Goal: Task Accomplishment & Management: Manage account settings

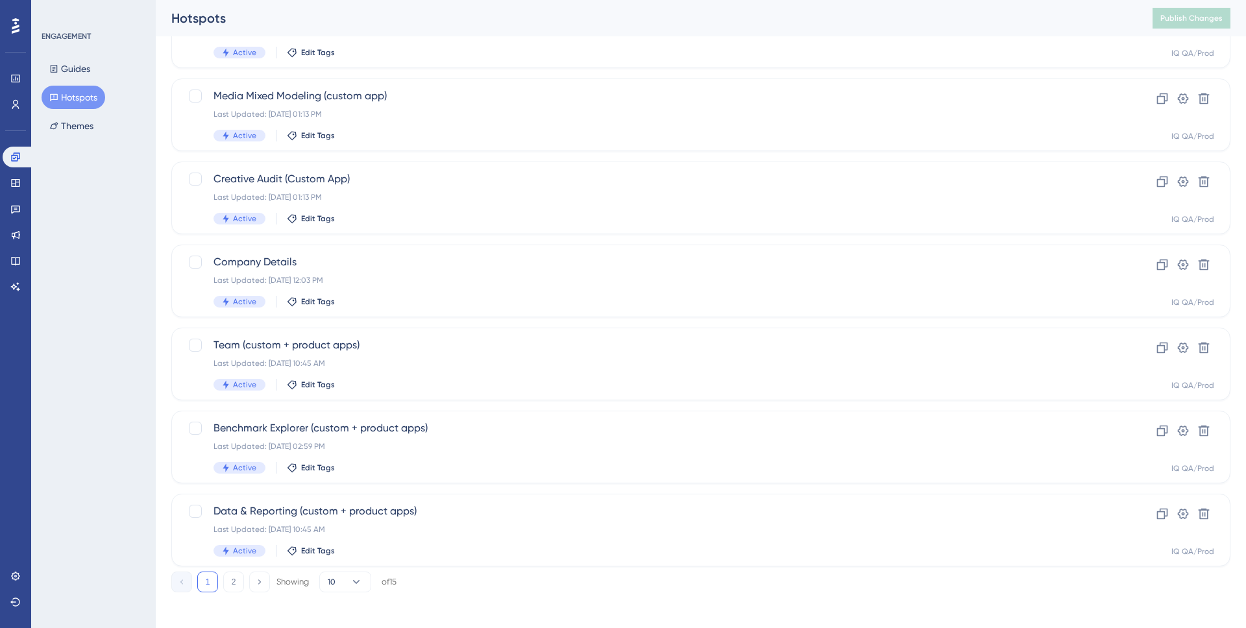
scroll to position [379, 0]
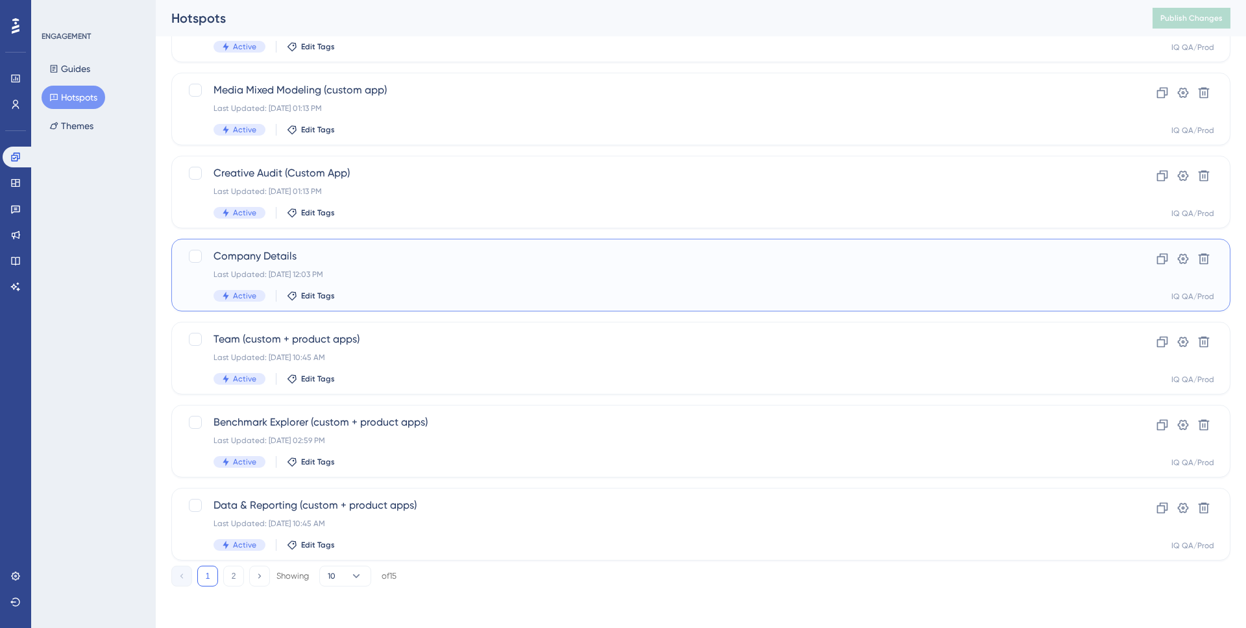
click at [334, 280] on div "Company Details Last Updated: Jan 28 2025, 12:03 PM Active Edit Tags" at bounding box center [648, 274] width 871 height 53
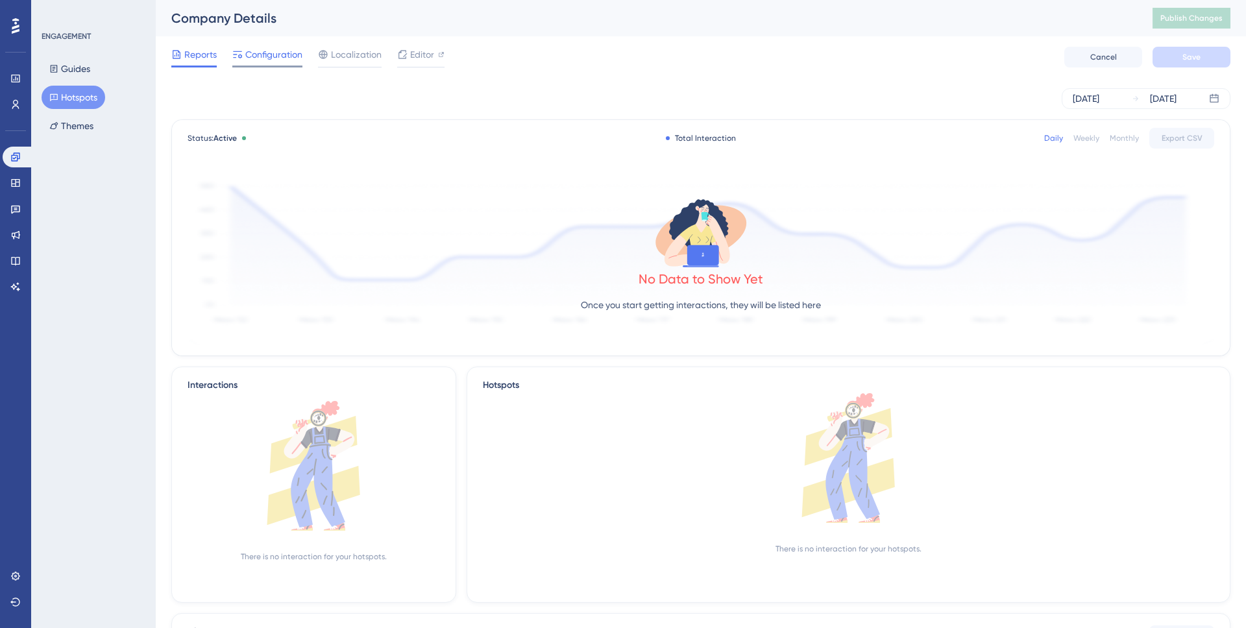
click at [265, 61] on span "Configuration" at bounding box center [273, 55] width 57 height 16
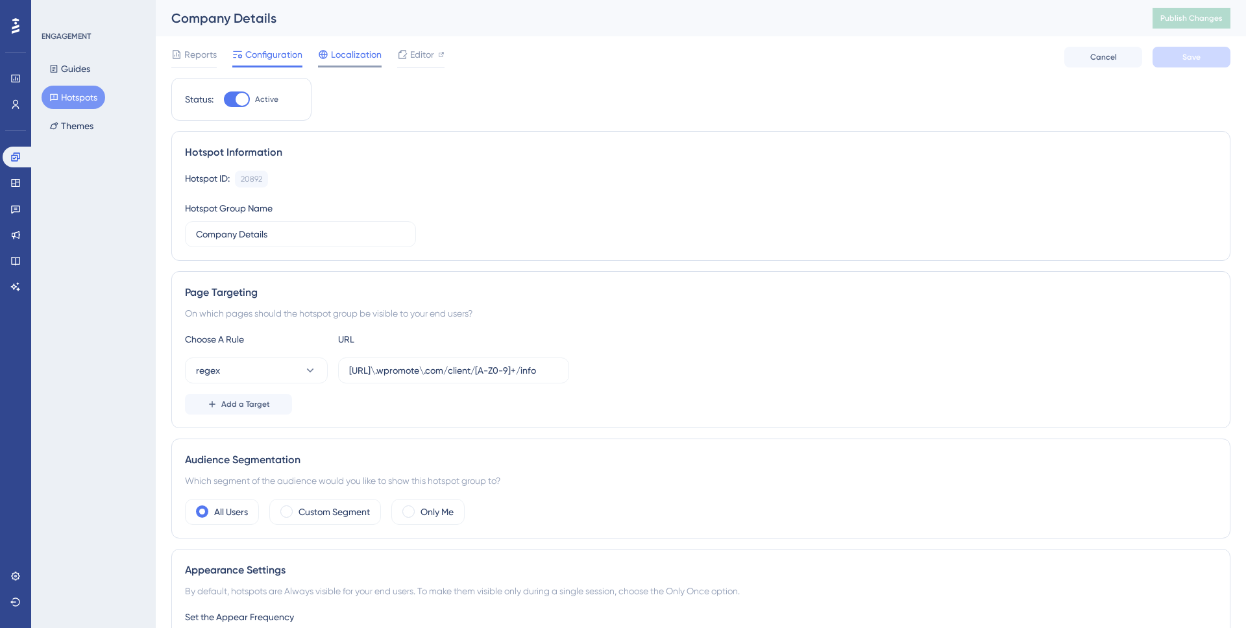
click at [354, 56] on span "Localization" at bounding box center [356, 55] width 51 height 16
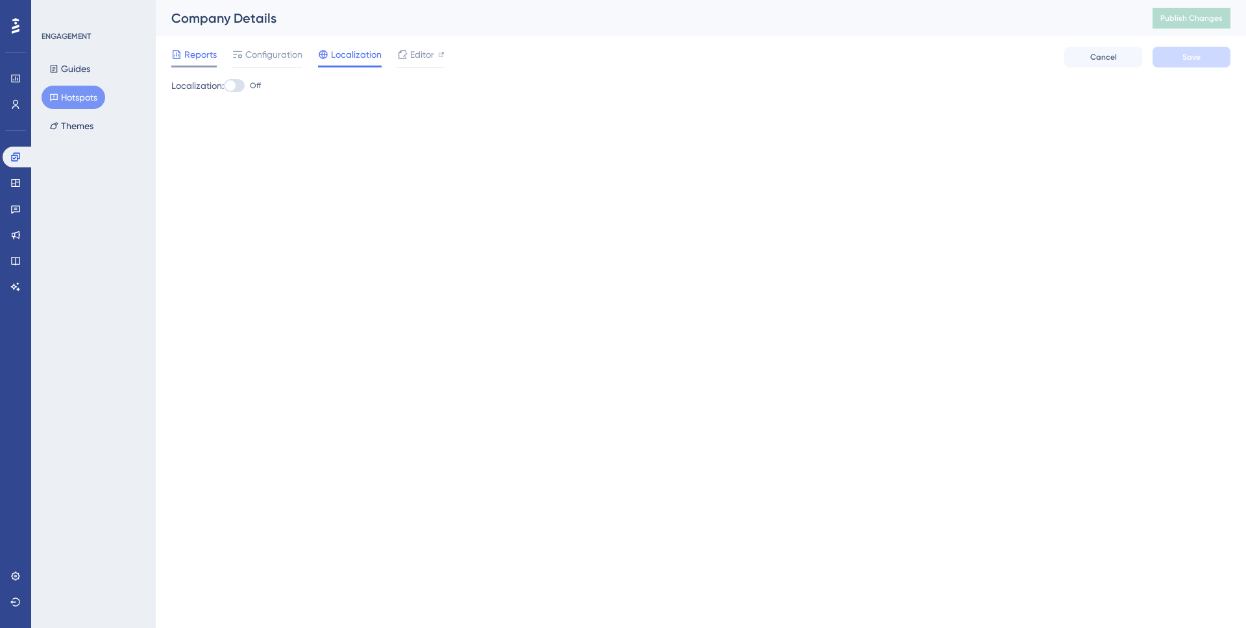
click at [200, 58] on span "Reports" at bounding box center [200, 55] width 32 height 16
click at [206, 58] on span "Reports" at bounding box center [200, 55] width 32 height 16
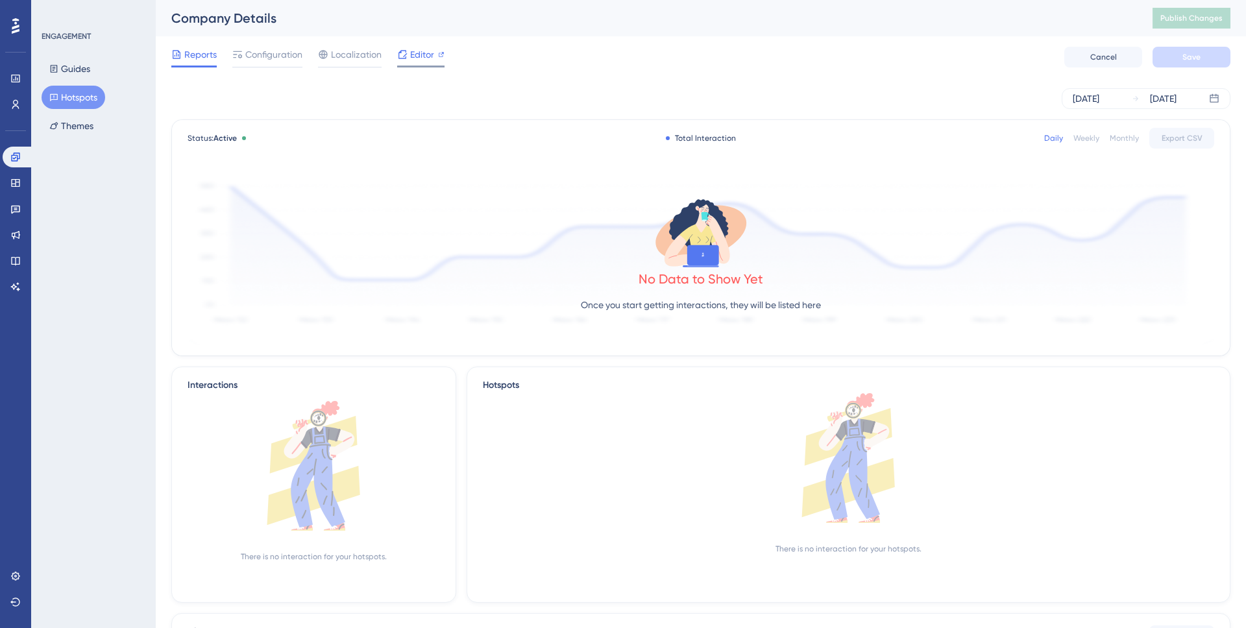
click at [410, 51] on span "Editor" at bounding box center [422, 55] width 24 height 16
click at [20, 581] on icon at bounding box center [15, 576] width 10 height 10
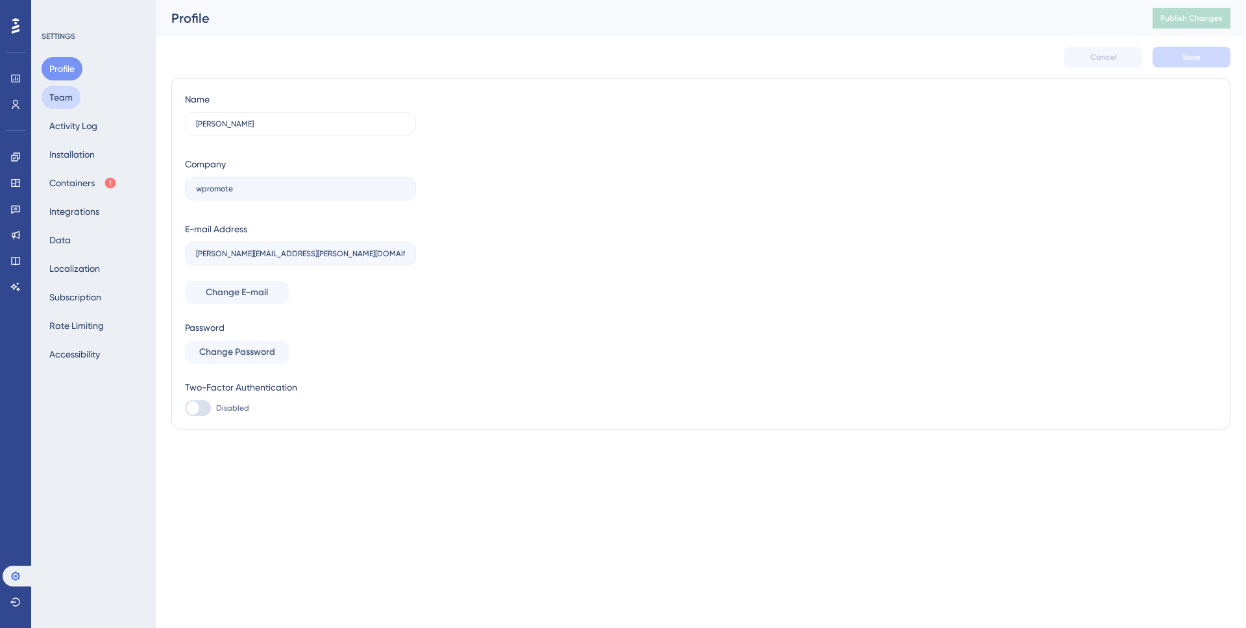
click at [61, 99] on button "Team" at bounding box center [61, 97] width 39 height 23
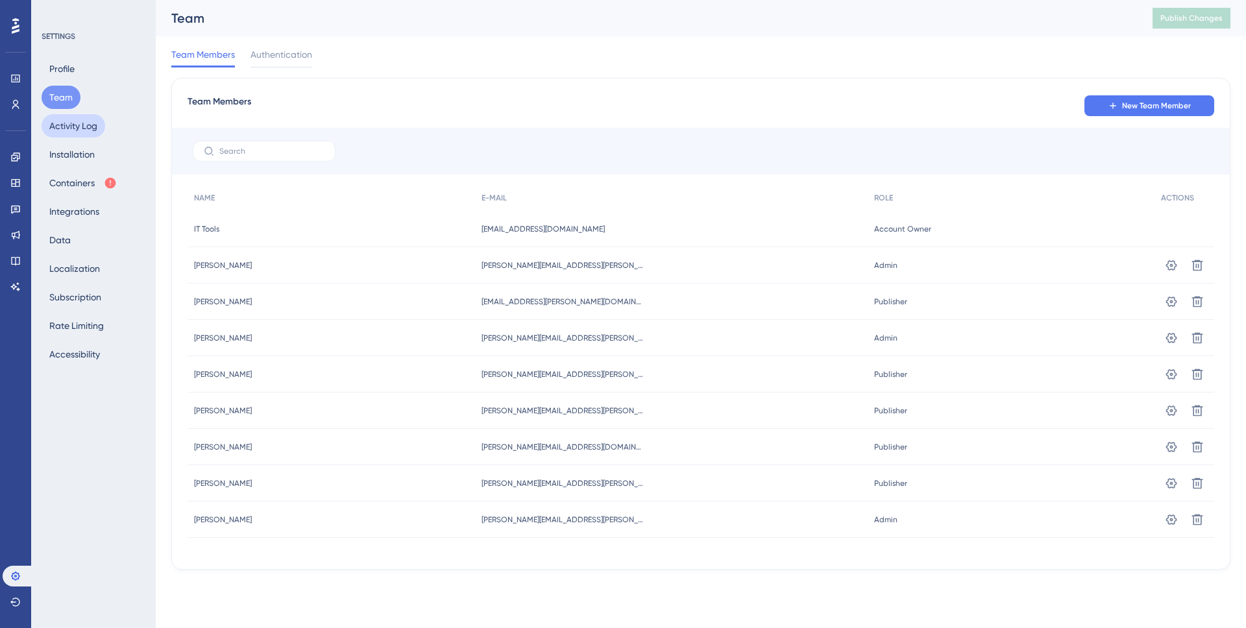
click at [63, 129] on button "Activity Log" at bounding box center [74, 125] width 64 height 23
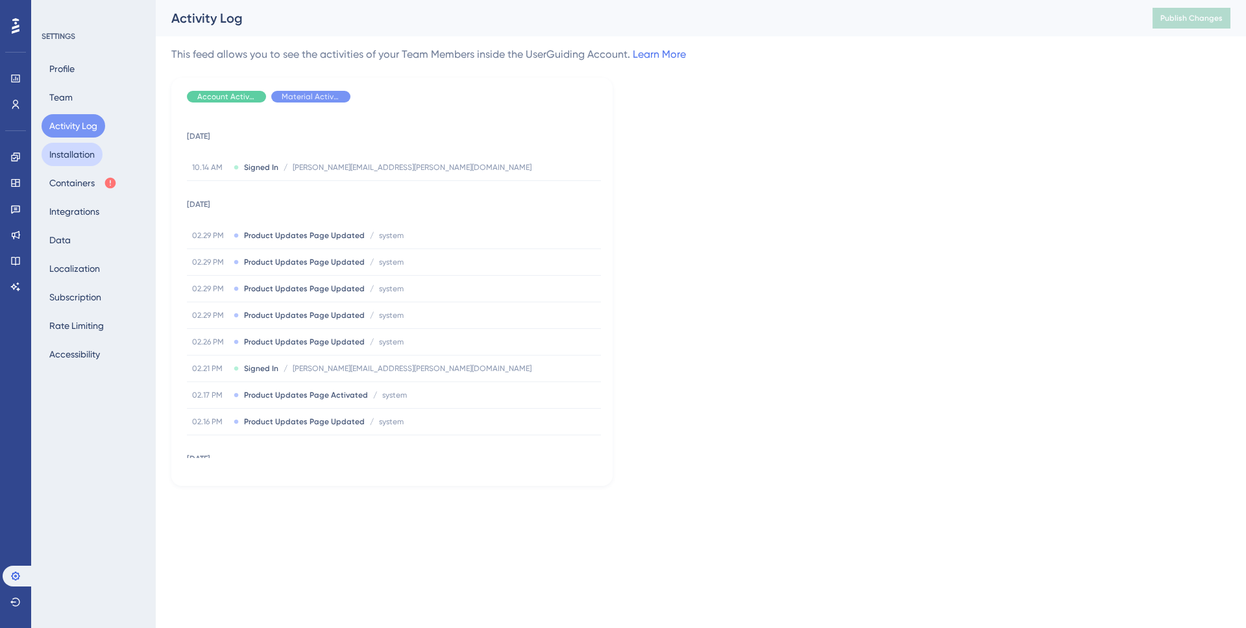
click at [62, 150] on button "Installation" at bounding box center [72, 154] width 61 height 23
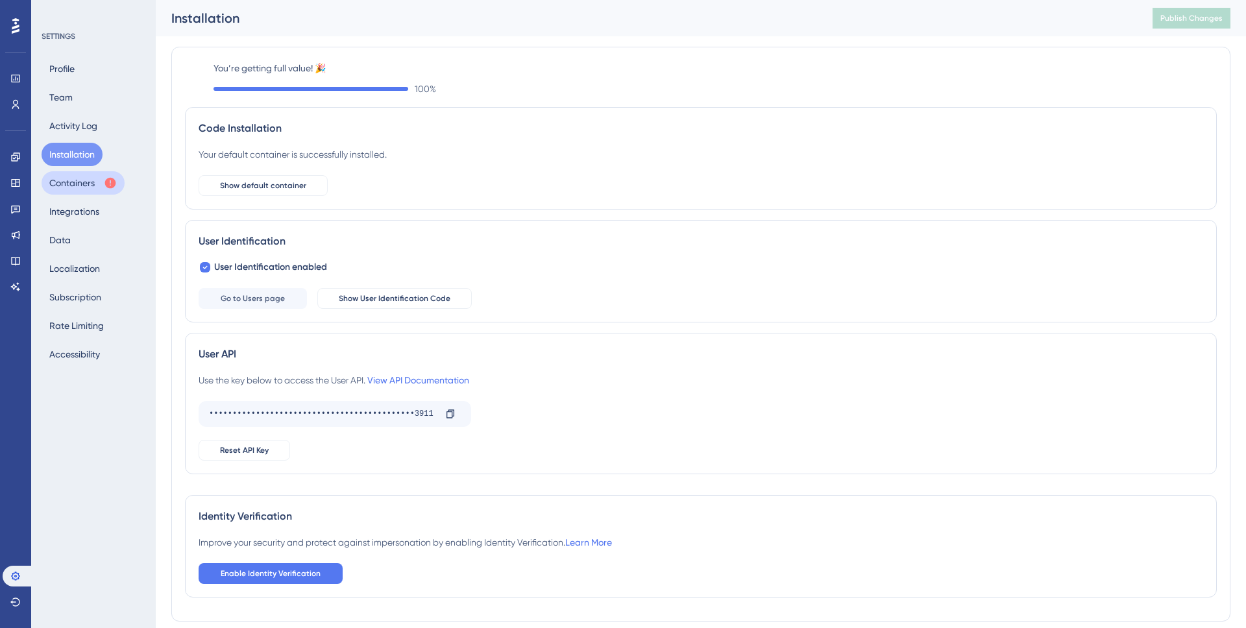
click at [71, 189] on button "Containers" at bounding box center [83, 182] width 83 height 23
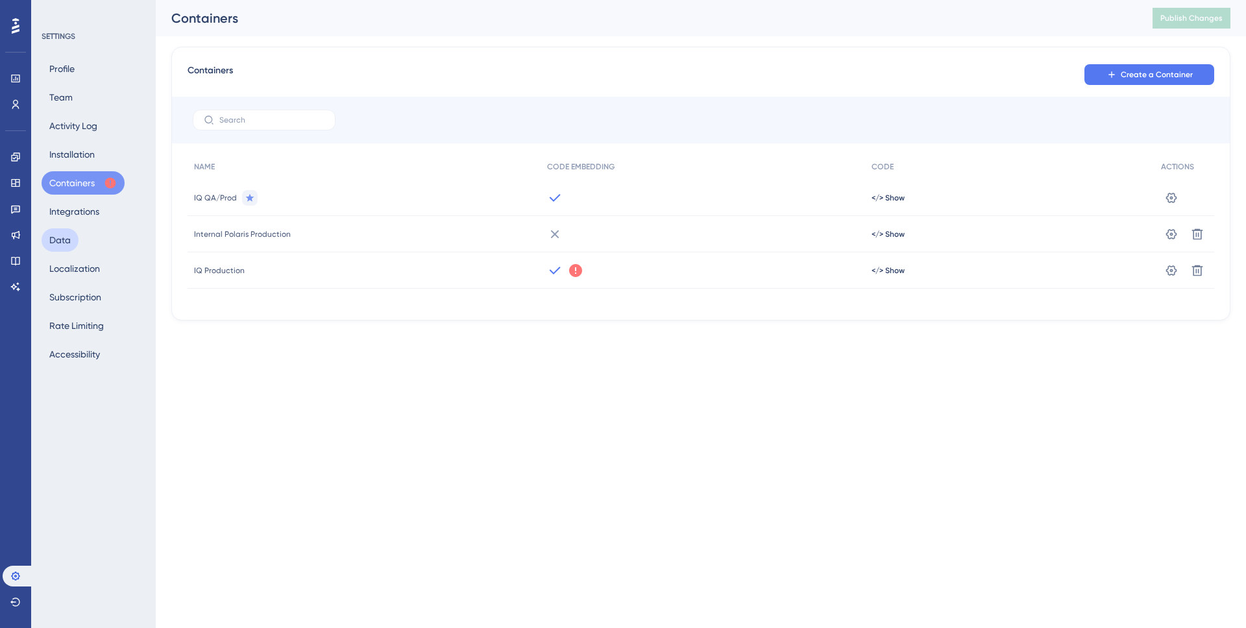
click at [68, 237] on button "Data" at bounding box center [60, 239] width 37 height 23
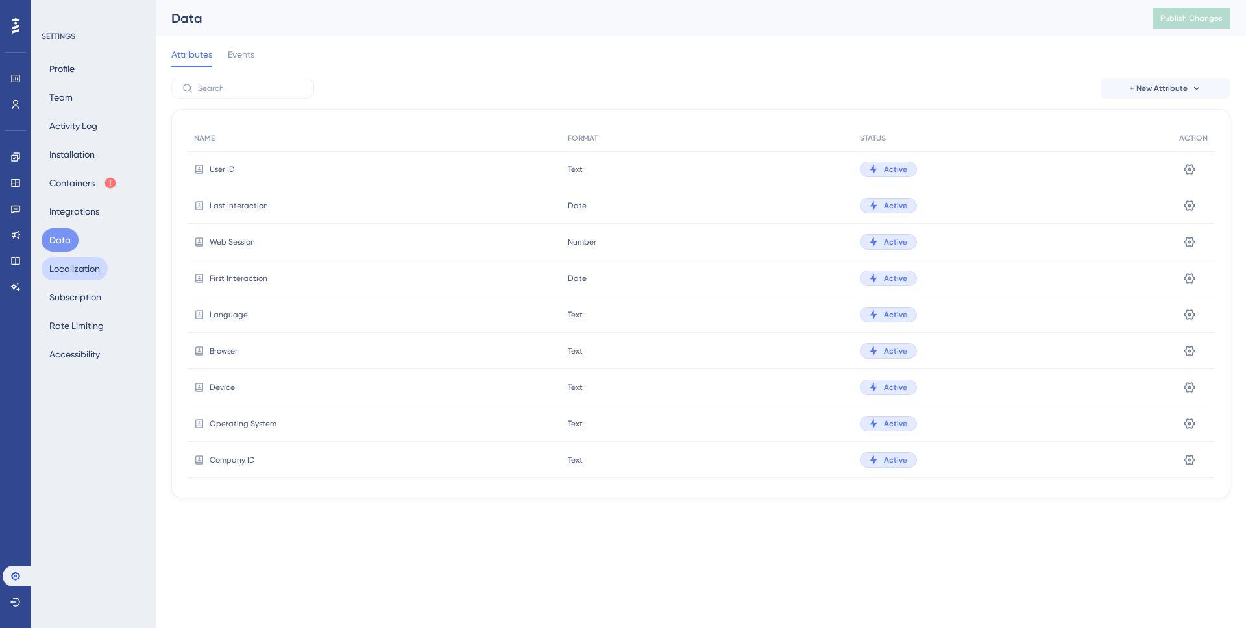
click at [74, 270] on button "Localization" at bounding box center [75, 268] width 66 height 23
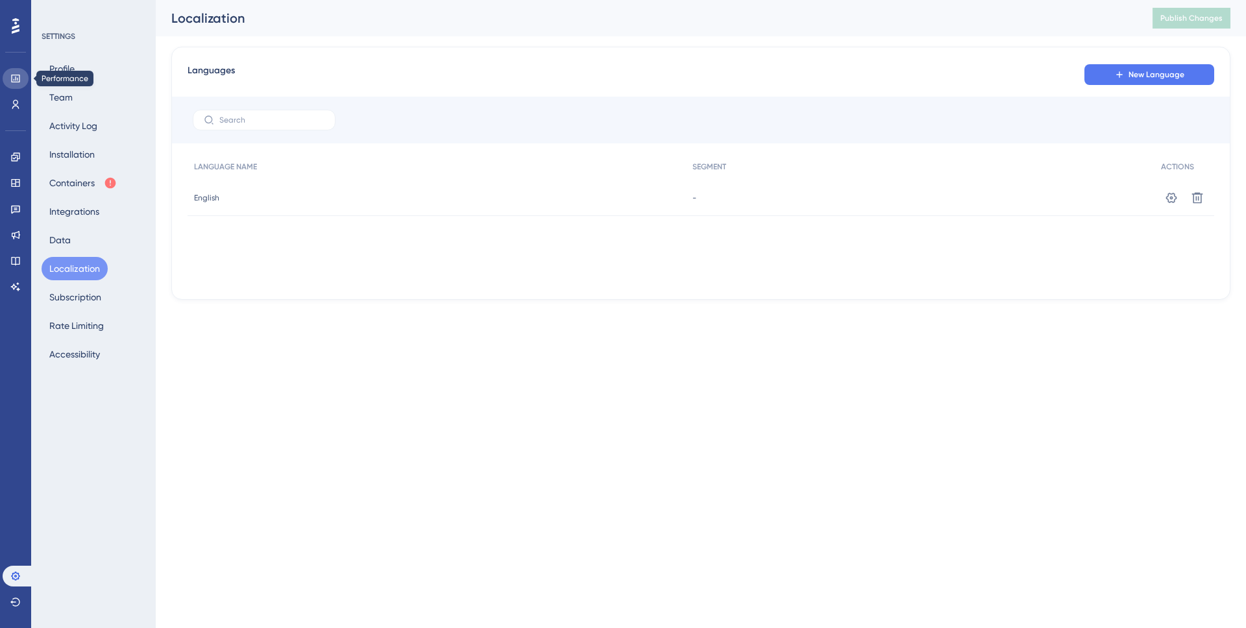
click at [15, 82] on icon at bounding box center [15, 79] width 8 height 8
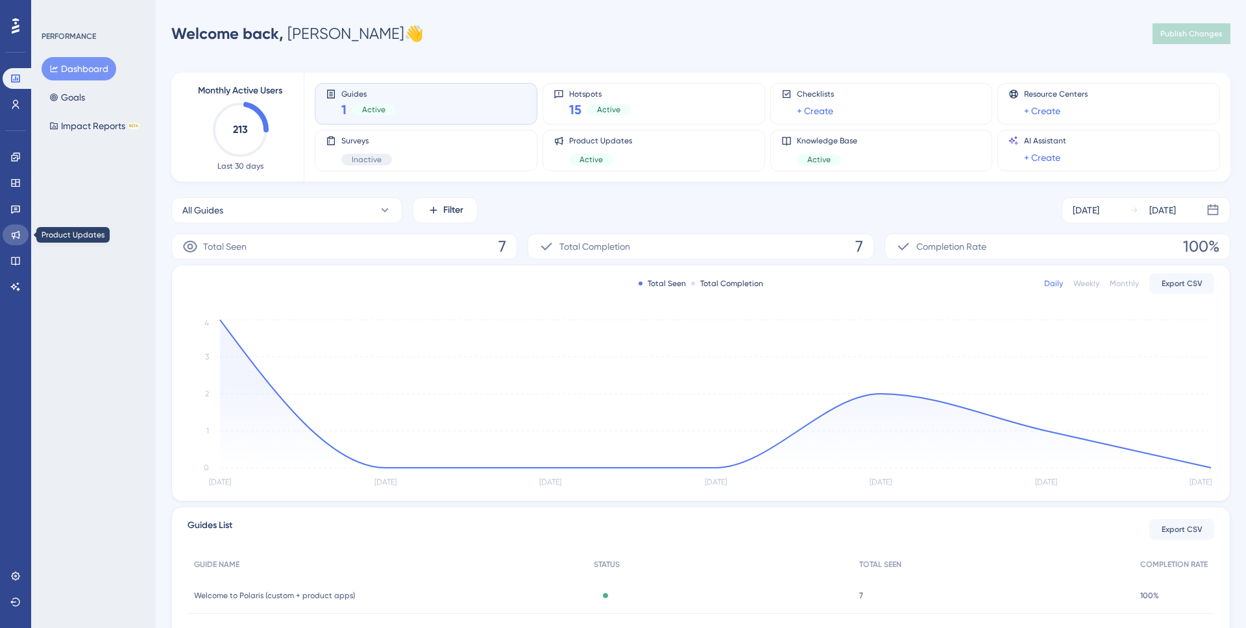
click at [20, 226] on link at bounding box center [16, 234] width 26 height 21
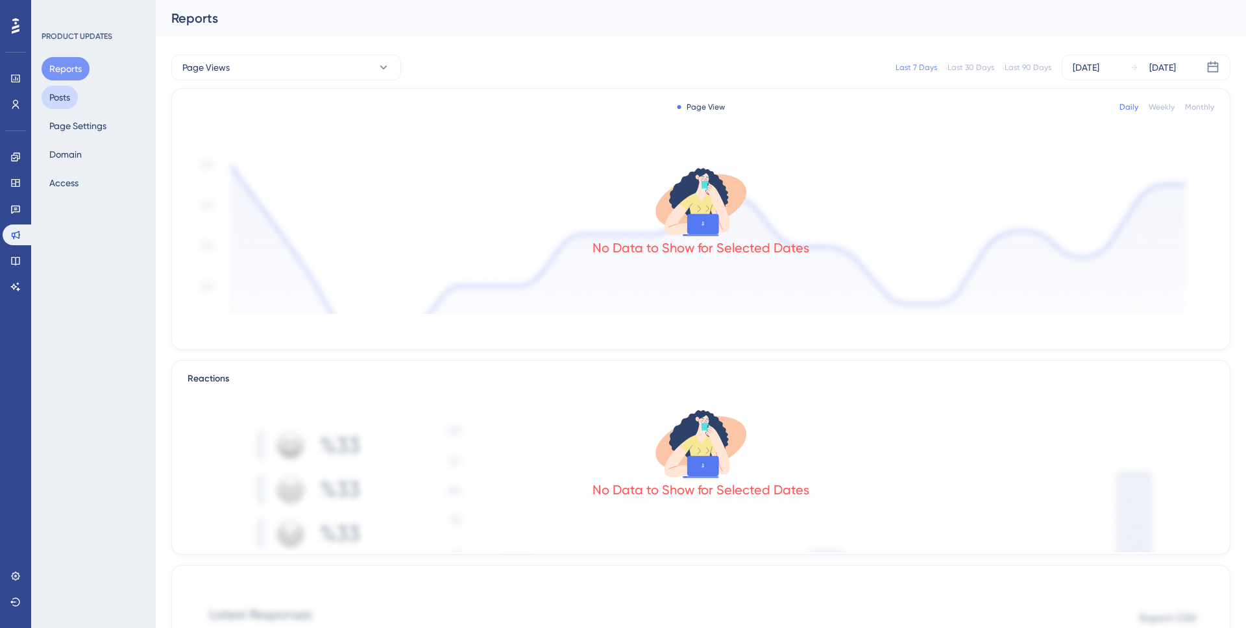
click at [60, 103] on button "Posts" at bounding box center [60, 97] width 36 height 23
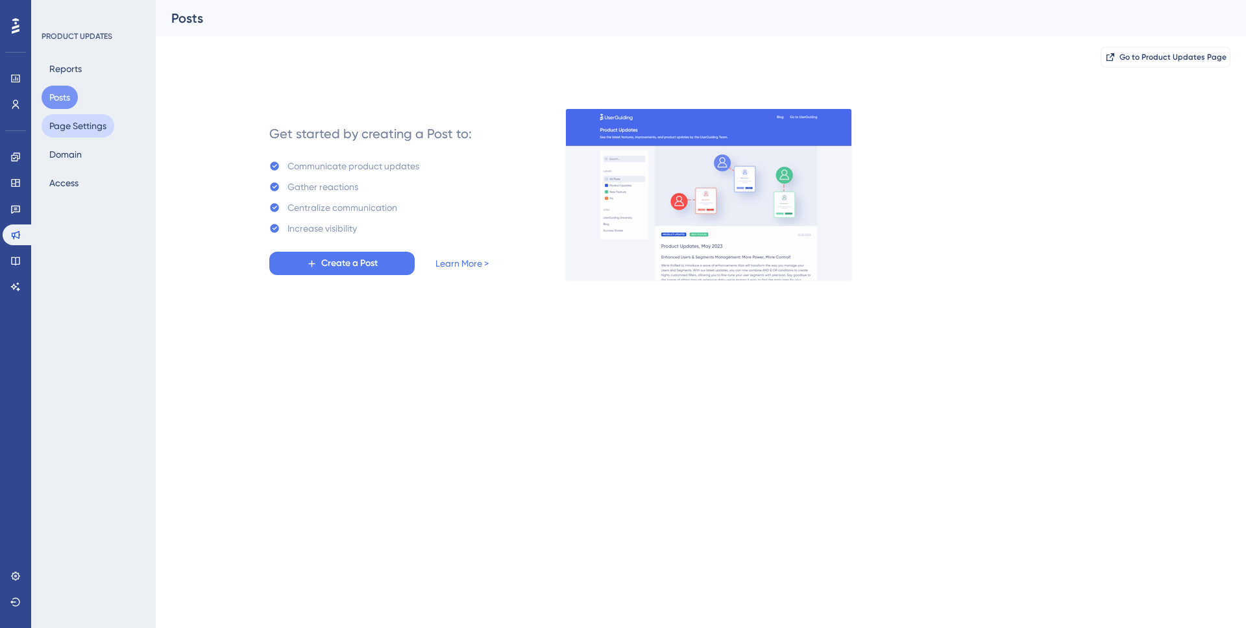
click at [69, 128] on button "Page Settings" at bounding box center [78, 125] width 73 height 23
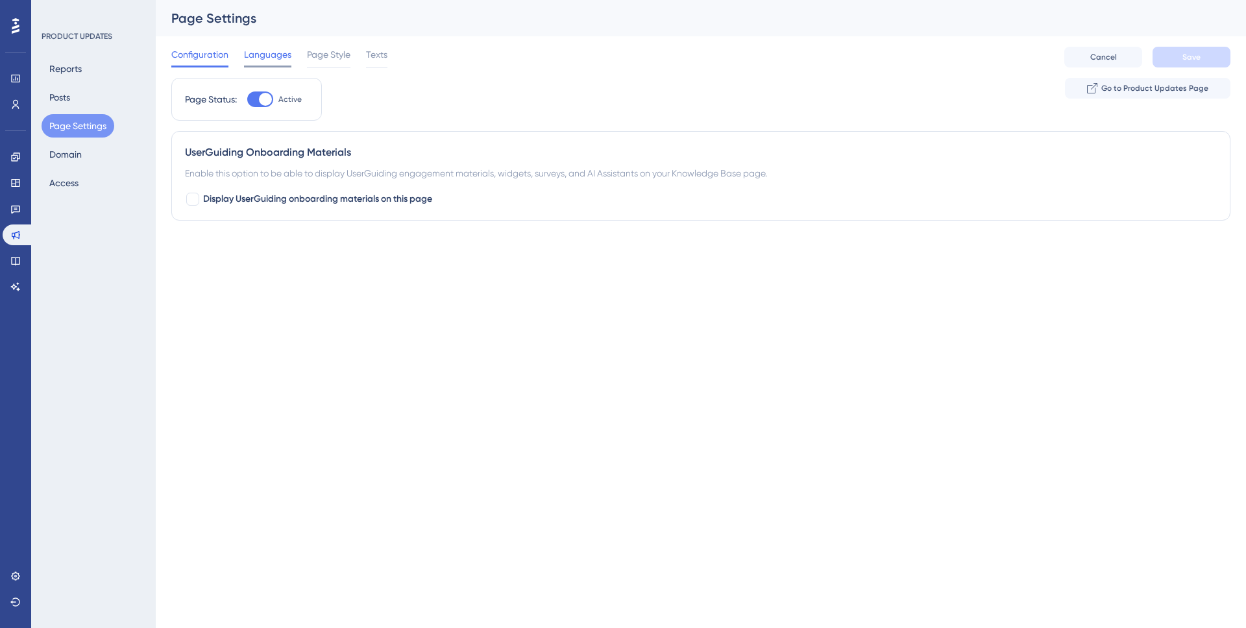
click at [270, 56] on span "Languages" at bounding box center [267, 55] width 47 height 16
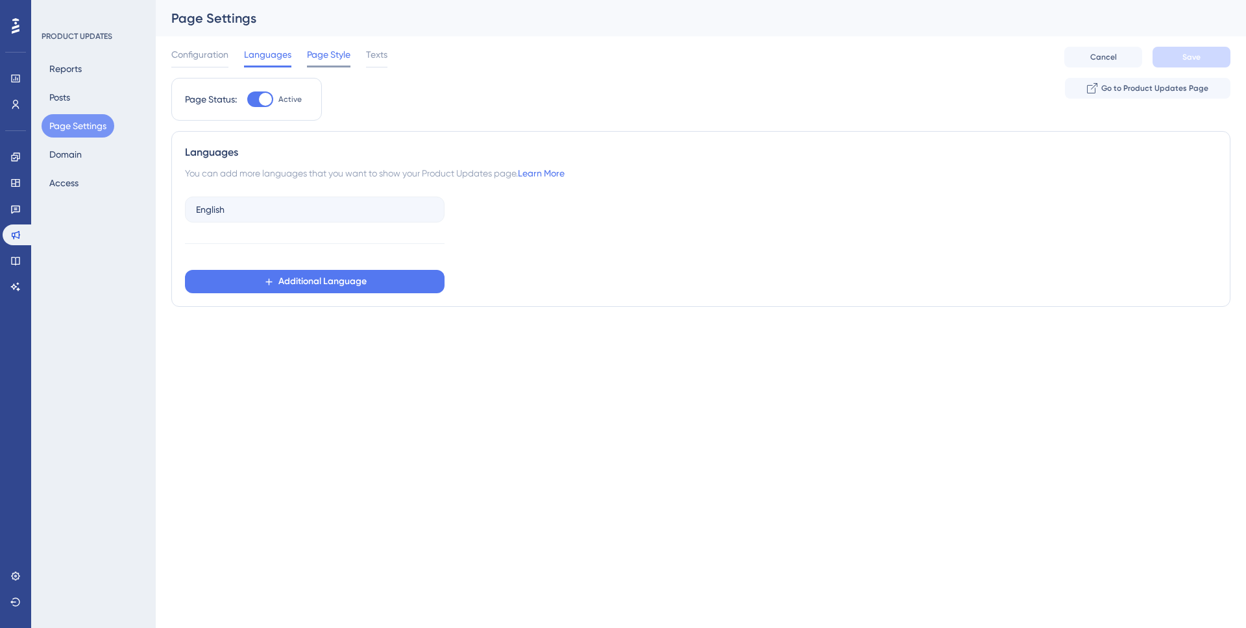
click at [319, 60] on span "Page Style" at bounding box center [328, 55] width 43 height 16
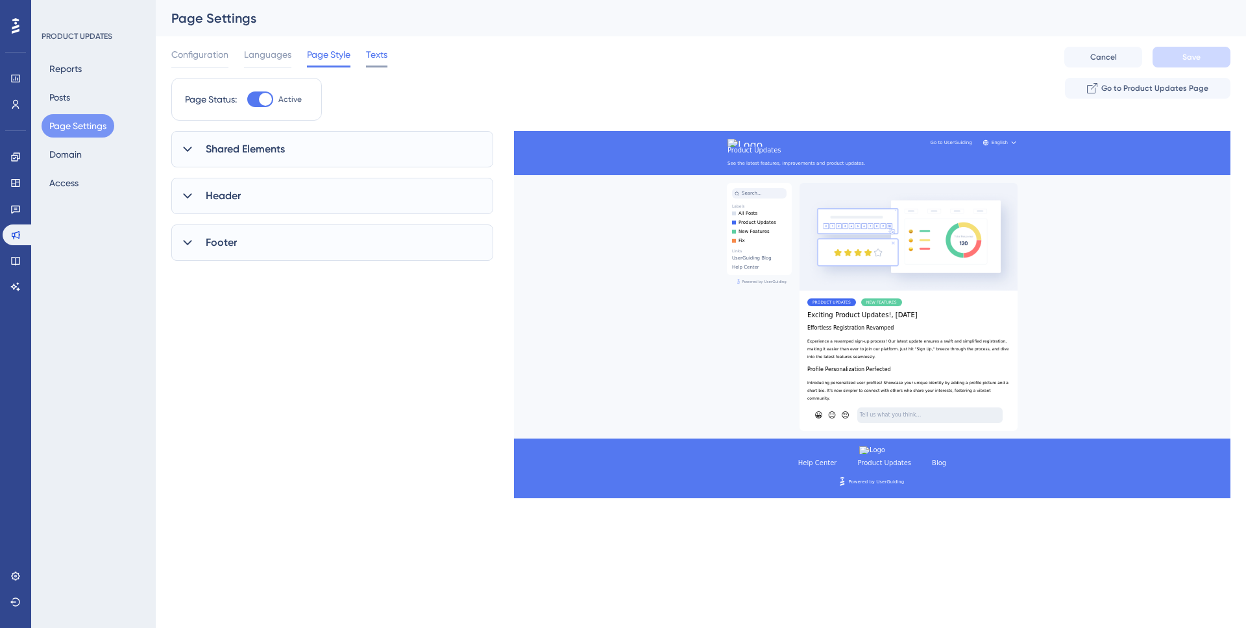
click at [380, 53] on span "Texts" at bounding box center [376, 55] width 21 height 16
click at [347, 203] on div "Header" at bounding box center [332, 206] width 322 height 36
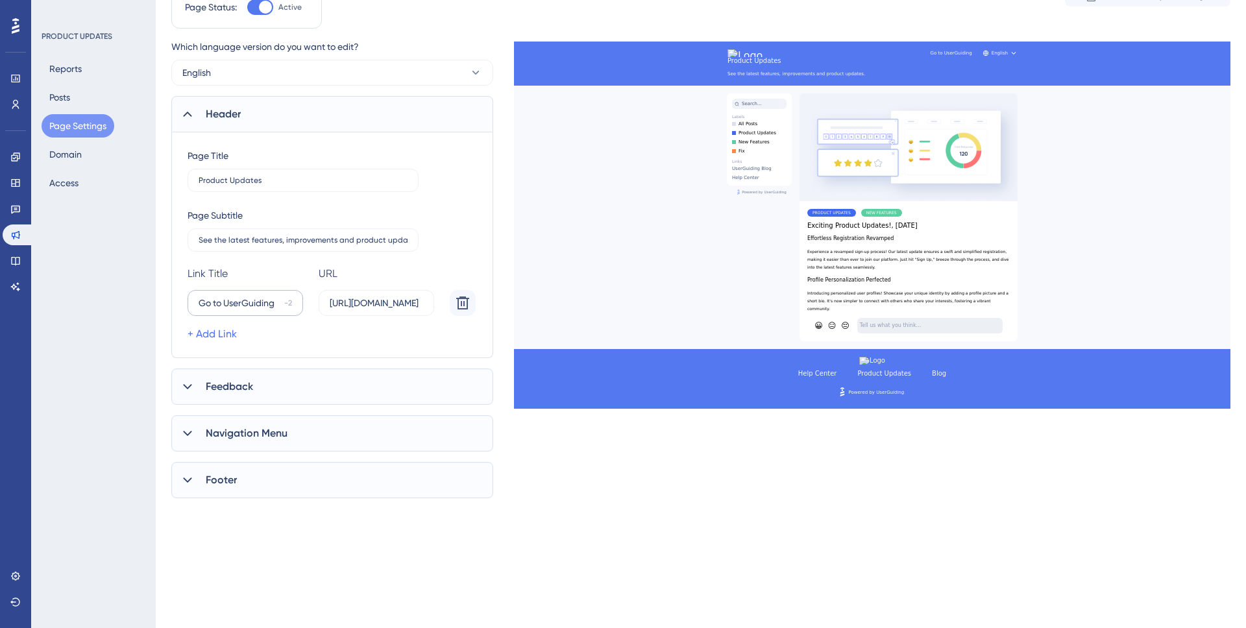
scroll to position [107, 0]
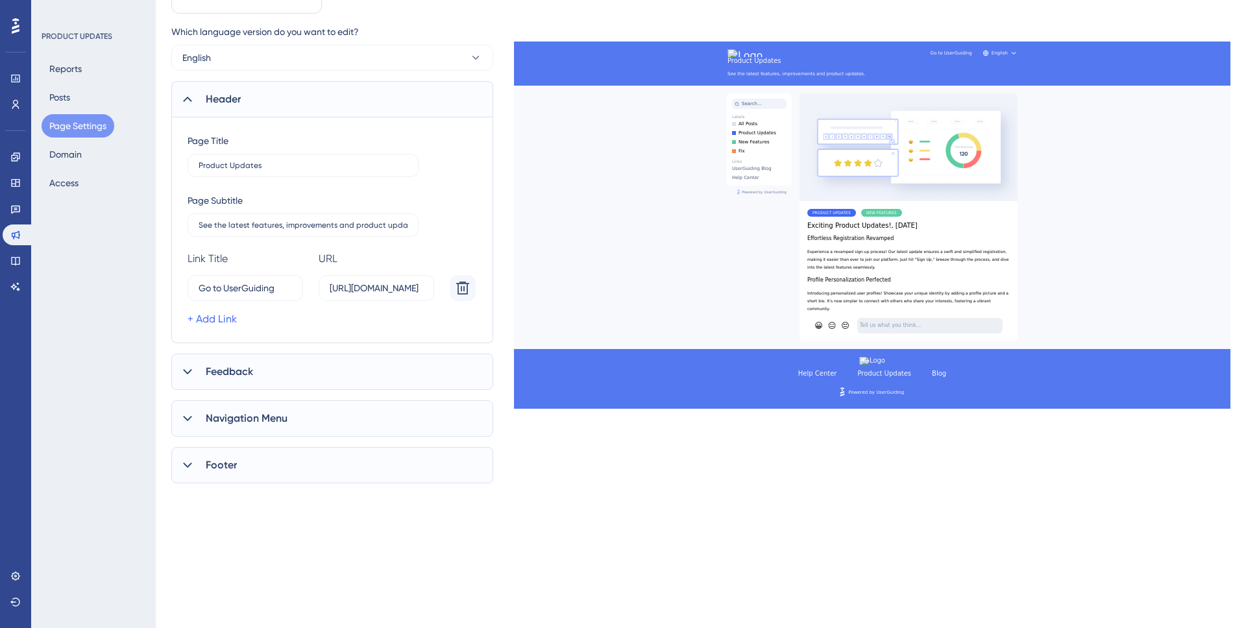
click at [252, 374] on span "Feedback" at bounding box center [229, 372] width 47 height 16
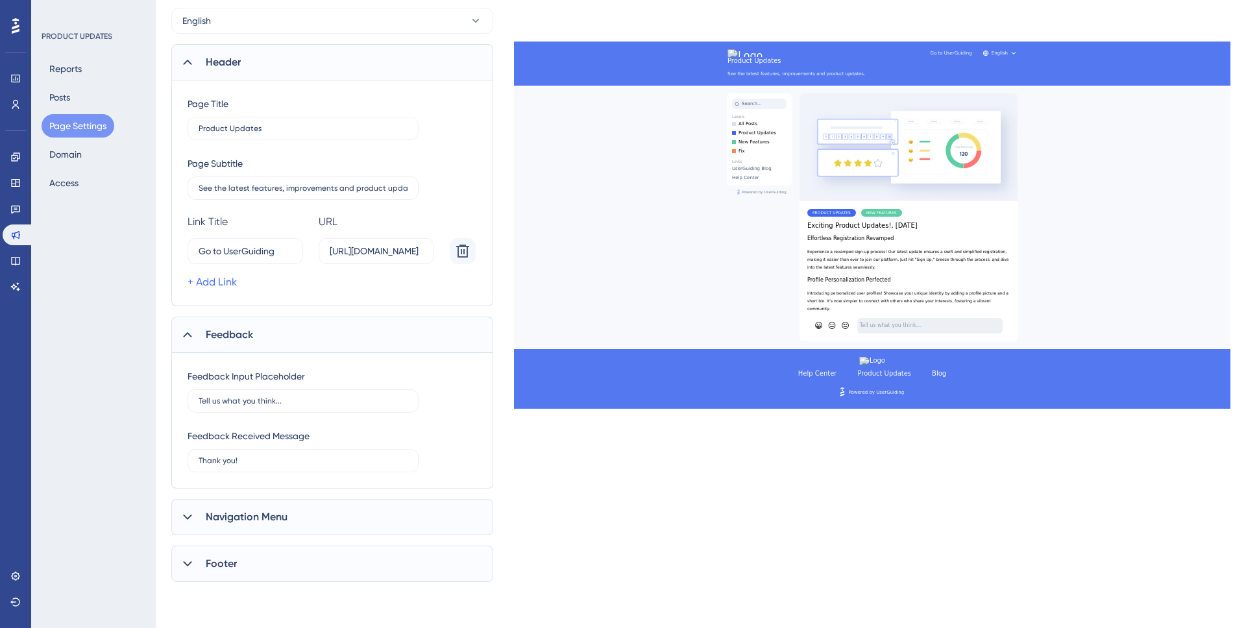
click at [262, 514] on span "Navigation Menu" at bounding box center [247, 517] width 82 height 16
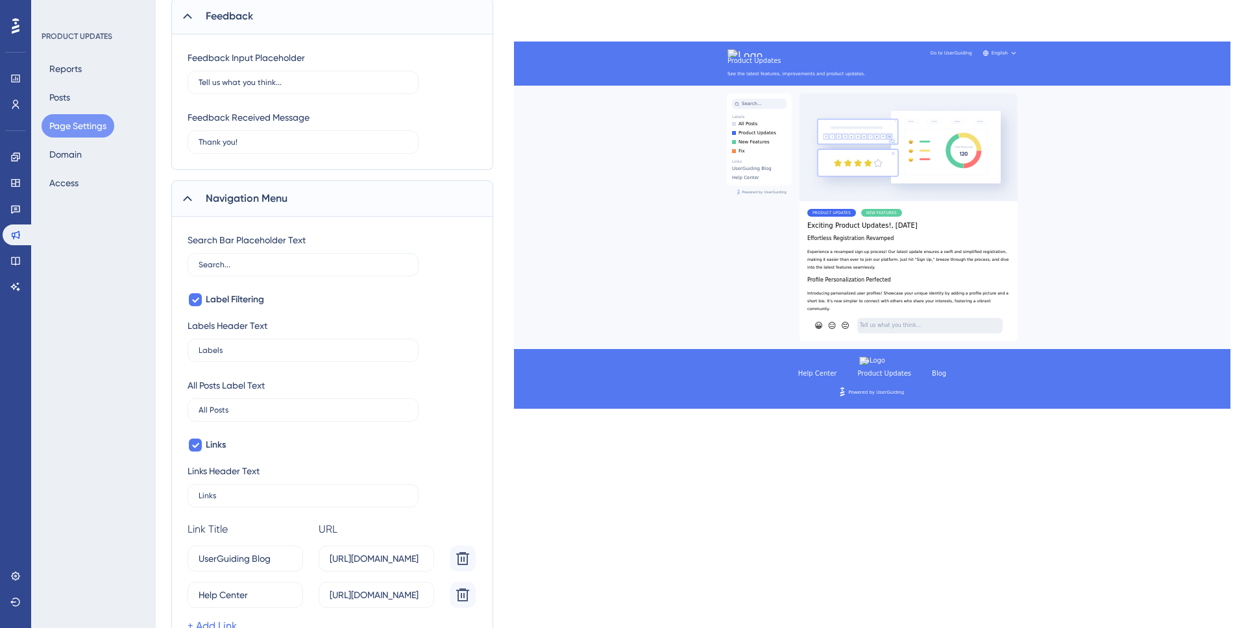
scroll to position [573, 0]
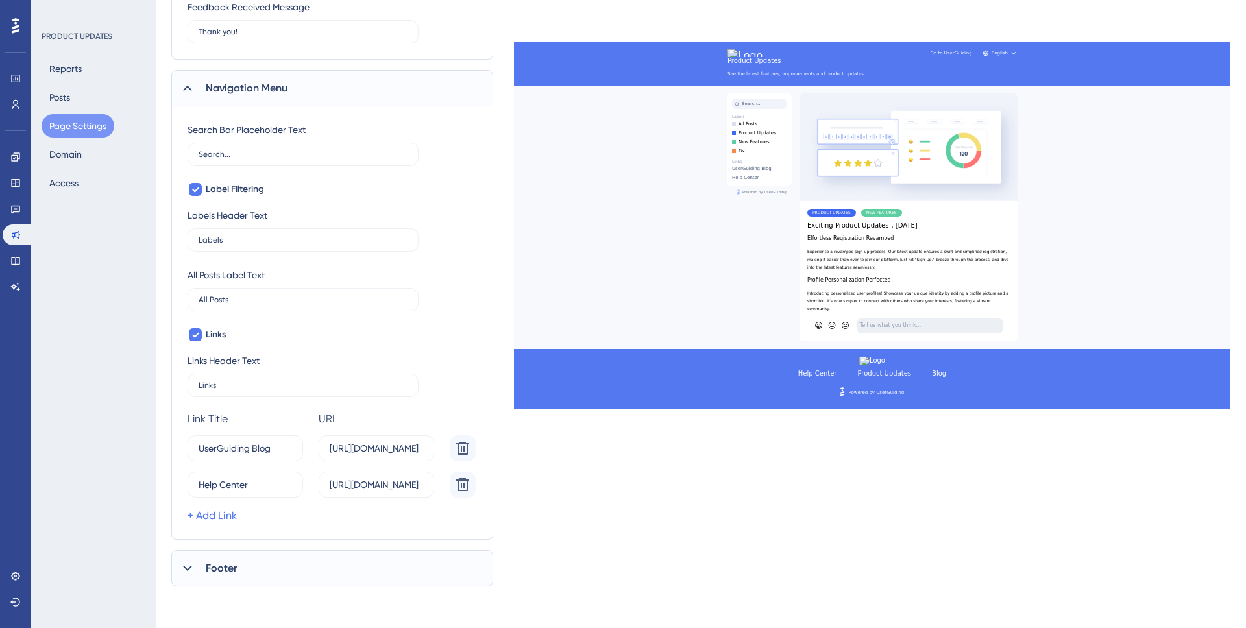
click at [229, 569] on span "Footer" at bounding box center [221, 568] width 31 height 16
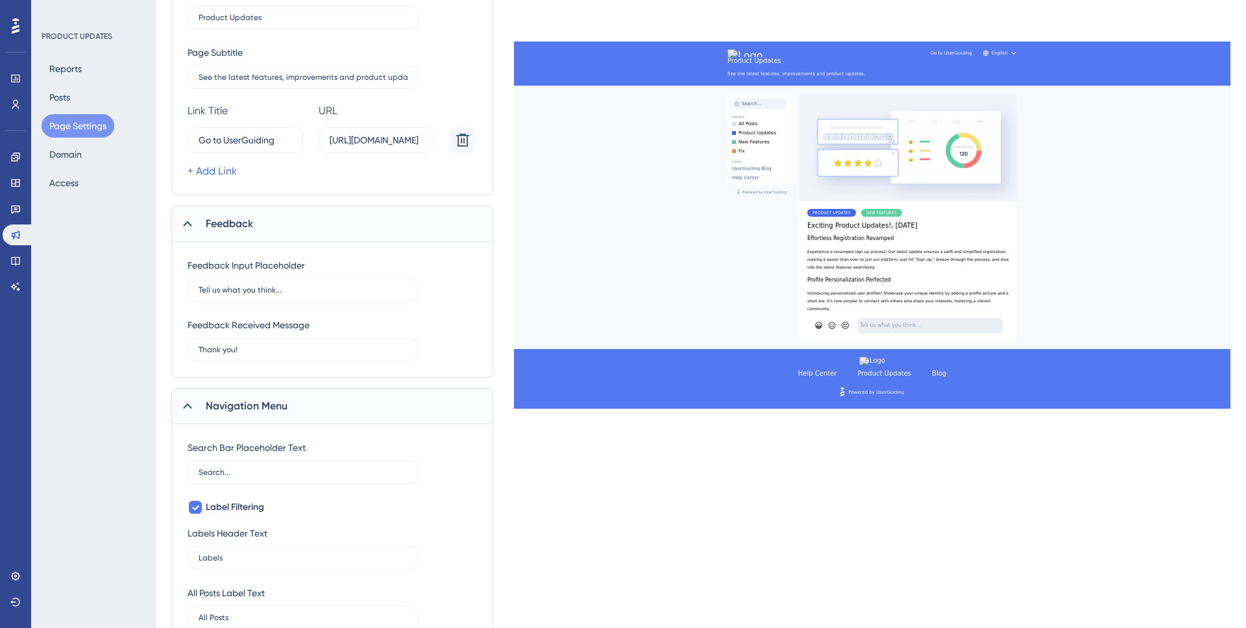
scroll to position [0, 0]
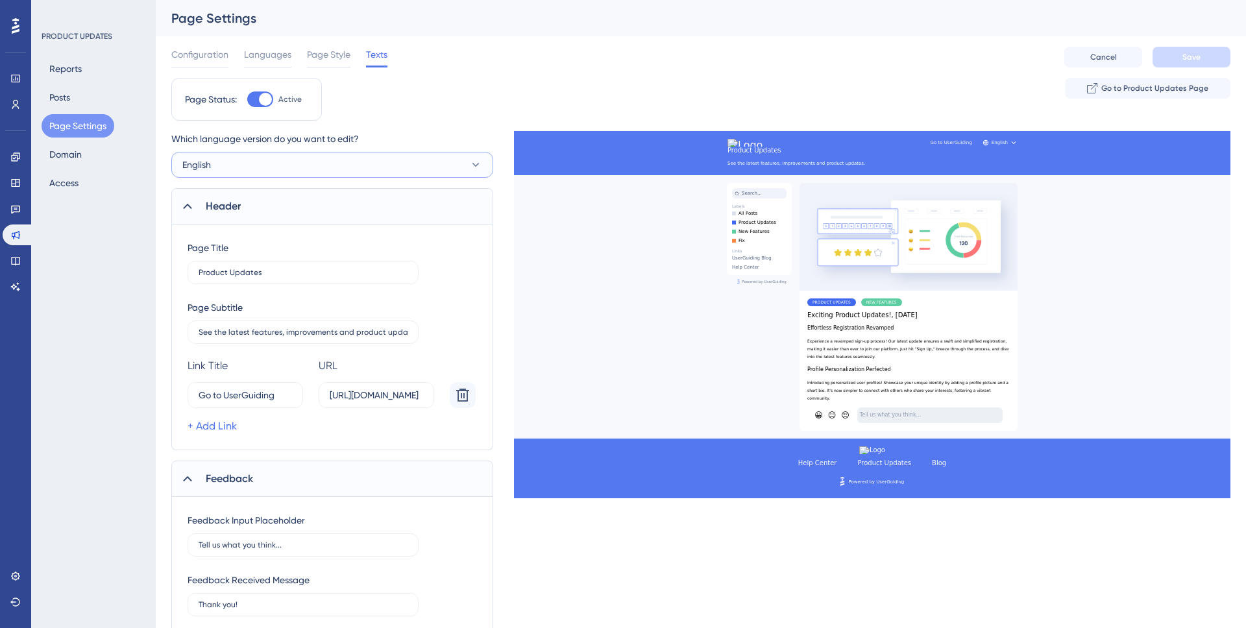
click at [243, 158] on button "English" at bounding box center [332, 165] width 322 height 26
click at [500, 18] on div "Page Settings" at bounding box center [684, 18] width 1026 height 18
click at [497, 29] on div "Page Settings" at bounding box center [701, 18] width 1090 height 36
click at [230, 477] on span "Feedback" at bounding box center [229, 479] width 47 height 16
click at [224, 531] on span "Navigation Menu" at bounding box center [247, 526] width 82 height 16
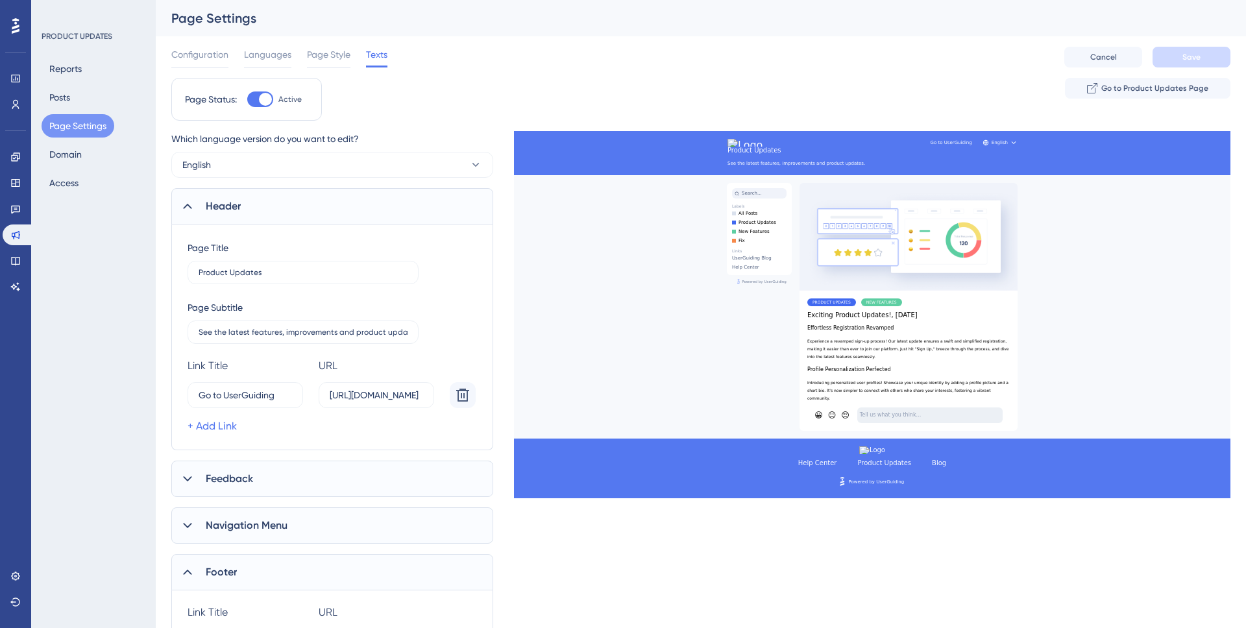
click at [219, 579] on span "Footer" at bounding box center [221, 572] width 31 height 16
click at [635, 27] on div "Page Settings" at bounding box center [684, 18] width 1026 height 18
click at [1102, 84] on button "Go to Product Updates Page" at bounding box center [1147, 88] width 165 height 21
click at [250, 56] on span "Languages" at bounding box center [267, 55] width 47 height 16
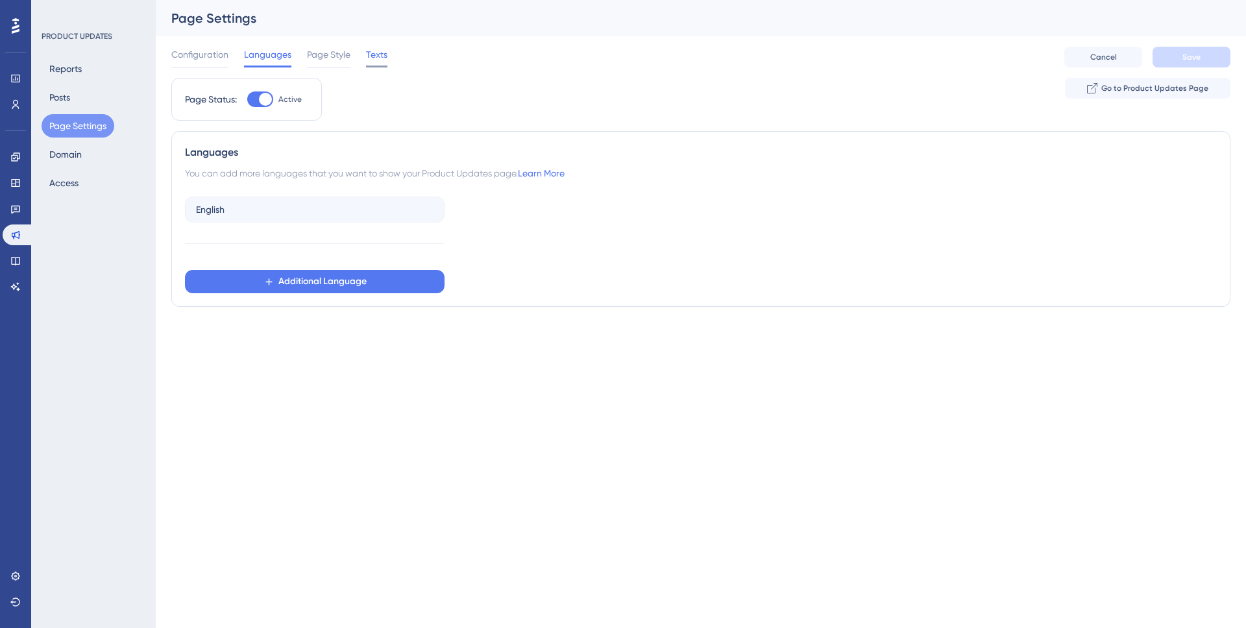
click at [375, 58] on span "Texts" at bounding box center [376, 55] width 21 height 16
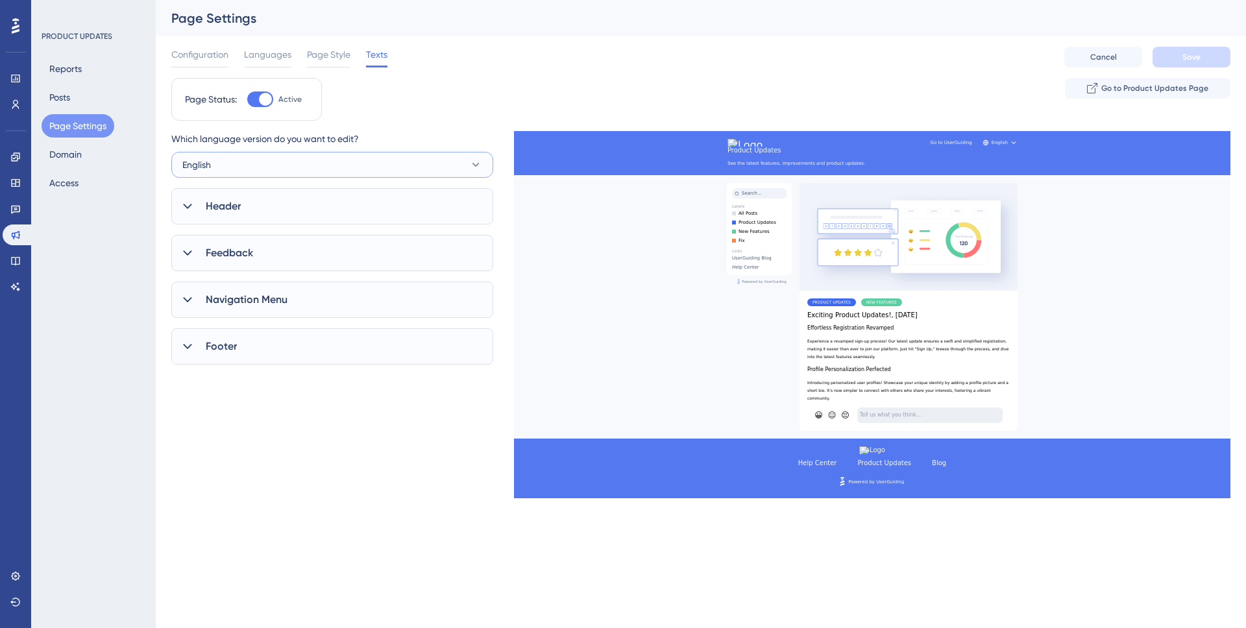
click at [254, 176] on button "English" at bounding box center [332, 165] width 322 height 26
click at [219, 247] on div "English English" at bounding box center [332, 244] width 284 height 26
click at [240, 160] on button "English" at bounding box center [332, 165] width 322 height 26
click at [232, 280] on span "Add an Extra Language" at bounding box center [254, 279] width 99 height 16
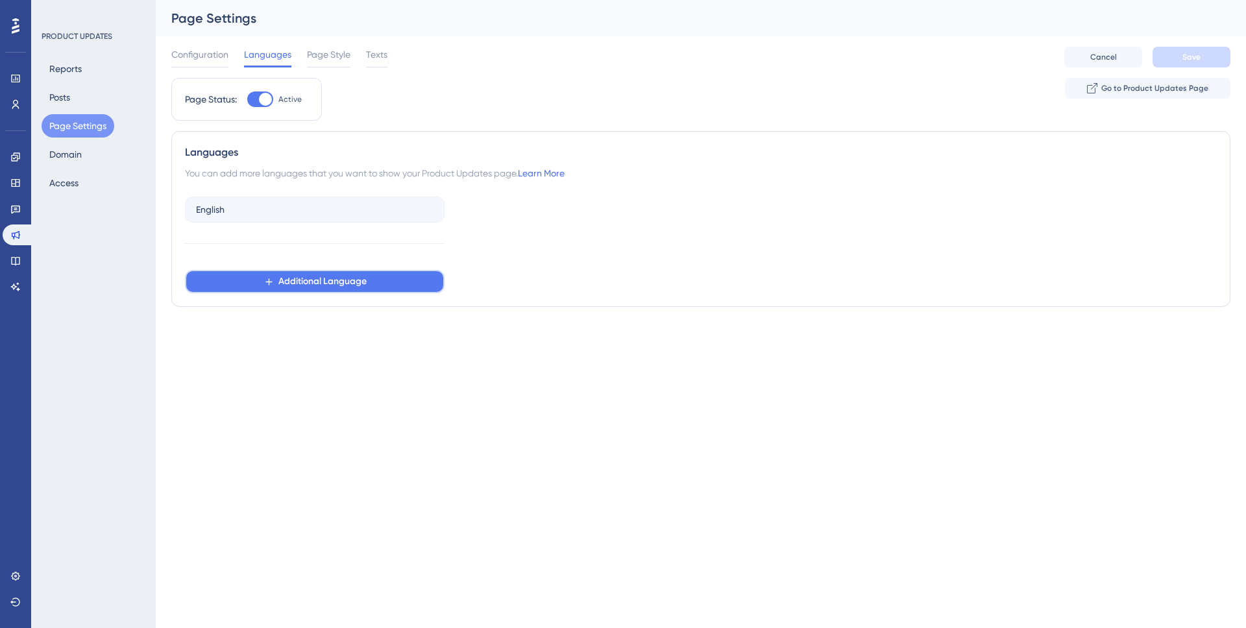
click at [277, 285] on button "Additional Language" at bounding box center [314, 281] width 259 height 23
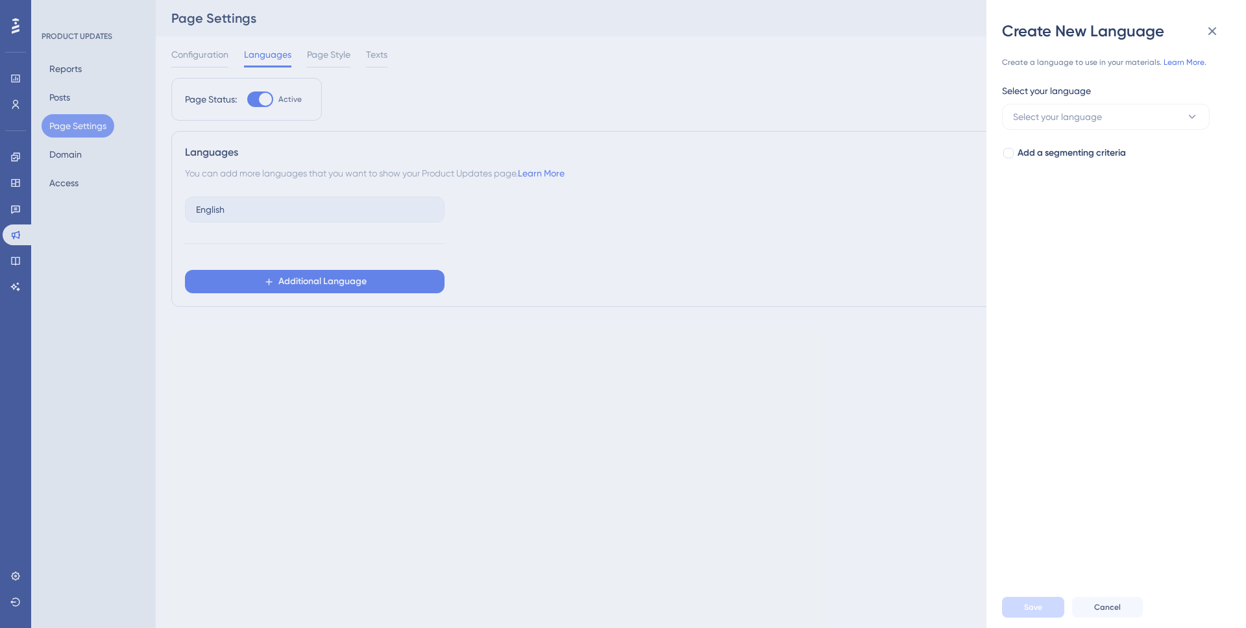
click at [1108, 86] on div "Select your language" at bounding box center [1106, 93] width 208 height 21
click at [1085, 111] on span "Select your language" at bounding box center [1057, 117] width 89 height 16
type input "e"
click at [1211, 29] on icon at bounding box center [1212, 31] width 16 height 16
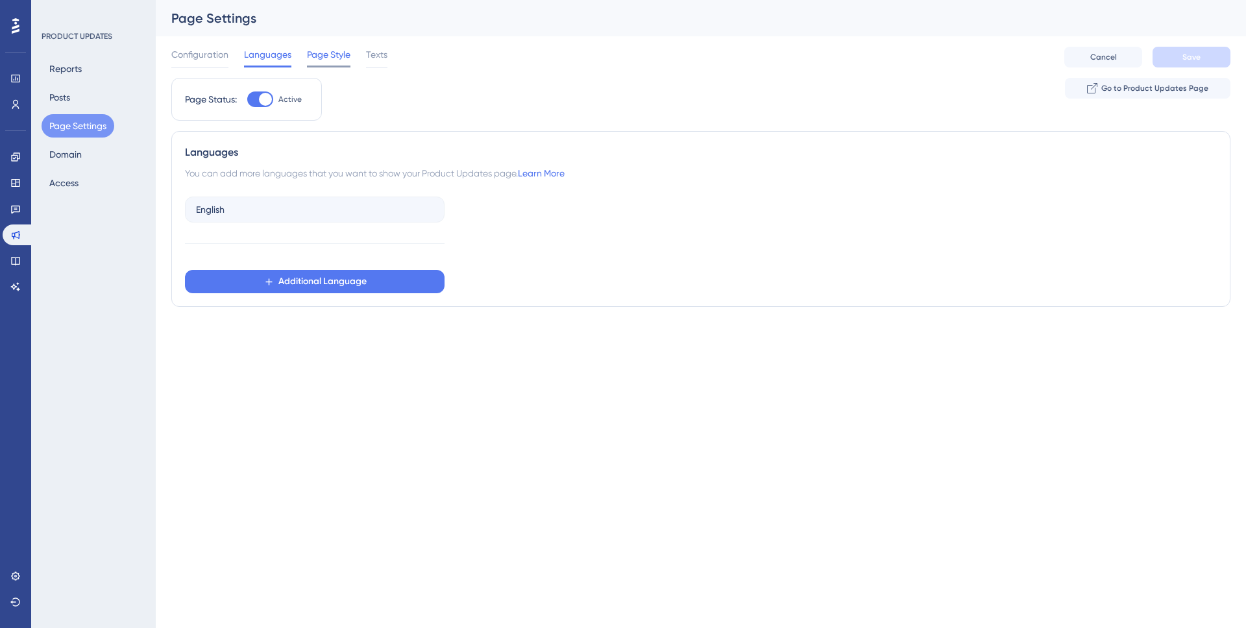
click at [312, 49] on span "Page Style" at bounding box center [328, 55] width 43 height 16
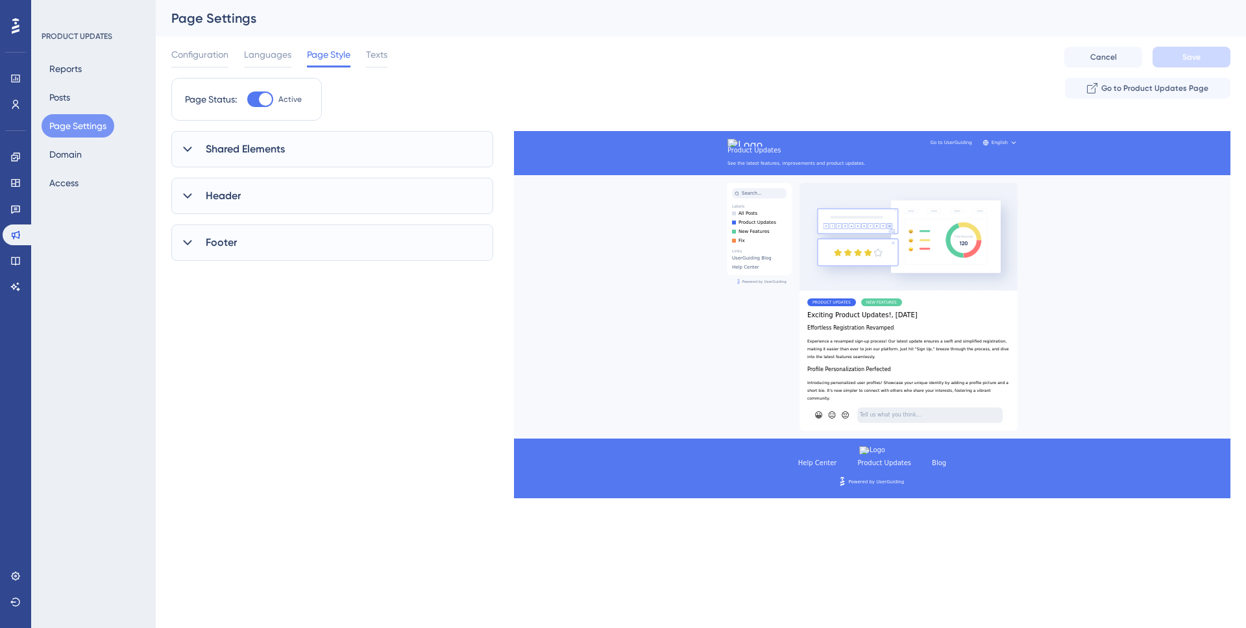
click at [364, 52] on div "Configuration Languages Page Style Texts" at bounding box center [279, 57] width 216 height 21
click at [221, 54] on span "Configuration" at bounding box center [199, 55] width 57 height 16
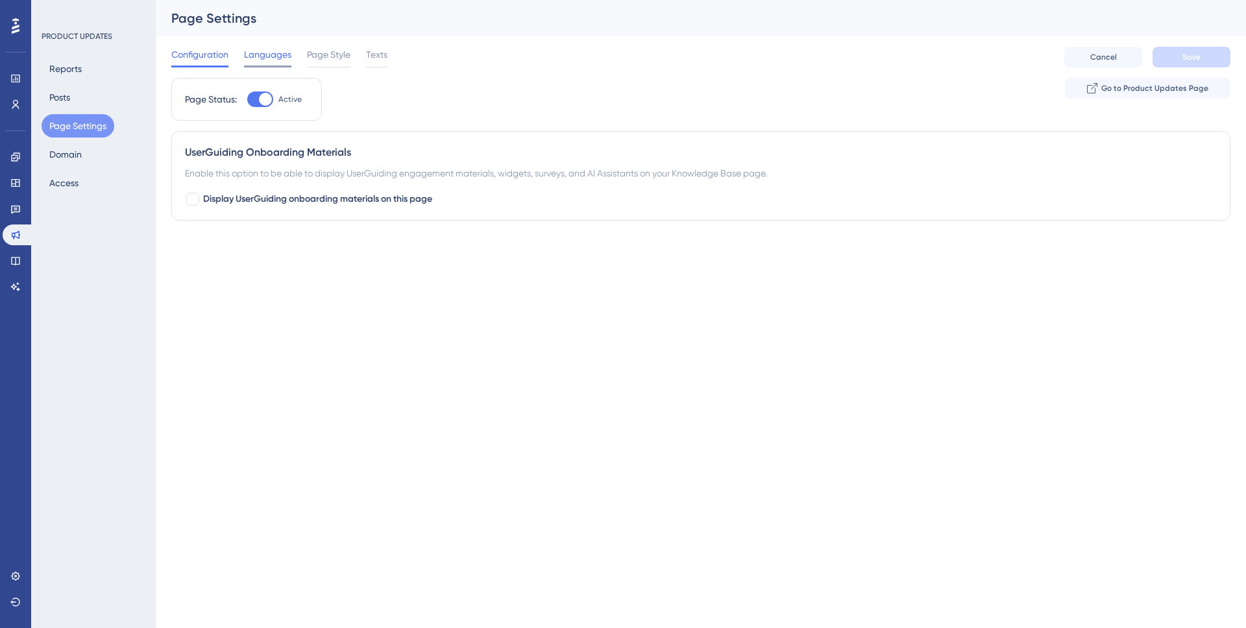
click at [256, 59] on span "Languages" at bounding box center [267, 55] width 47 height 16
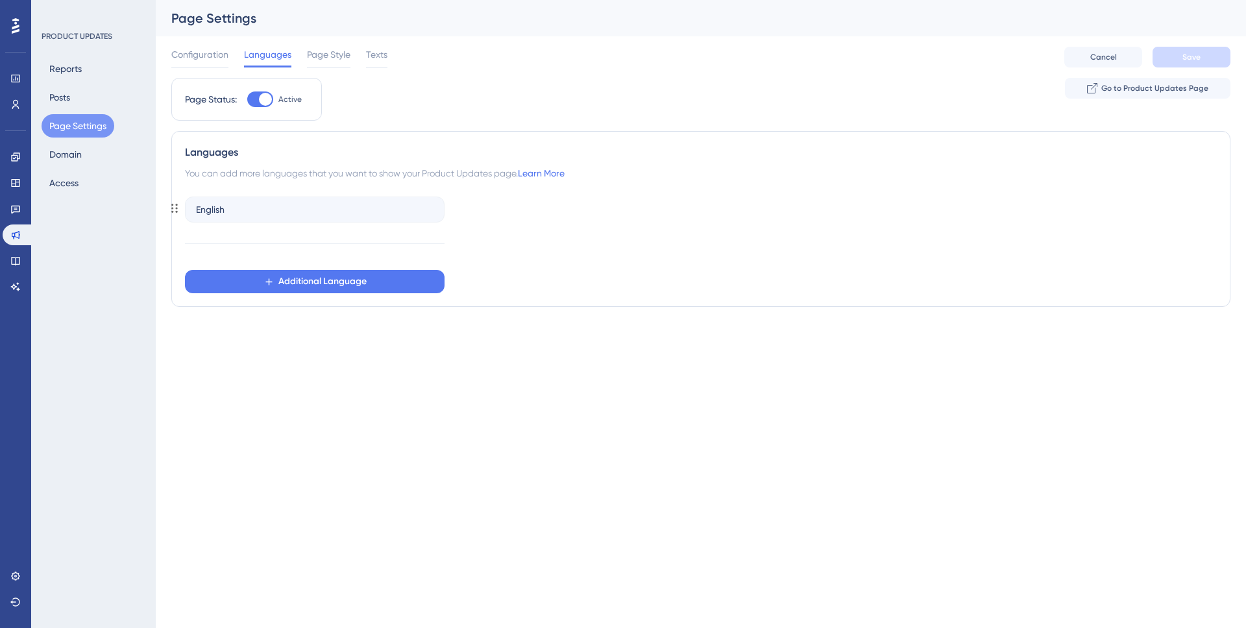
click at [240, 213] on div "English" at bounding box center [314, 210] width 259 height 26
click at [413, 111] on div "Page Status: Active Go to Product Updates Page" at bounding box center [700, 104] width 1059 height 53
click at [317, 58] on span "Page Style" at bounding box center [328, 55] width 43 height 16
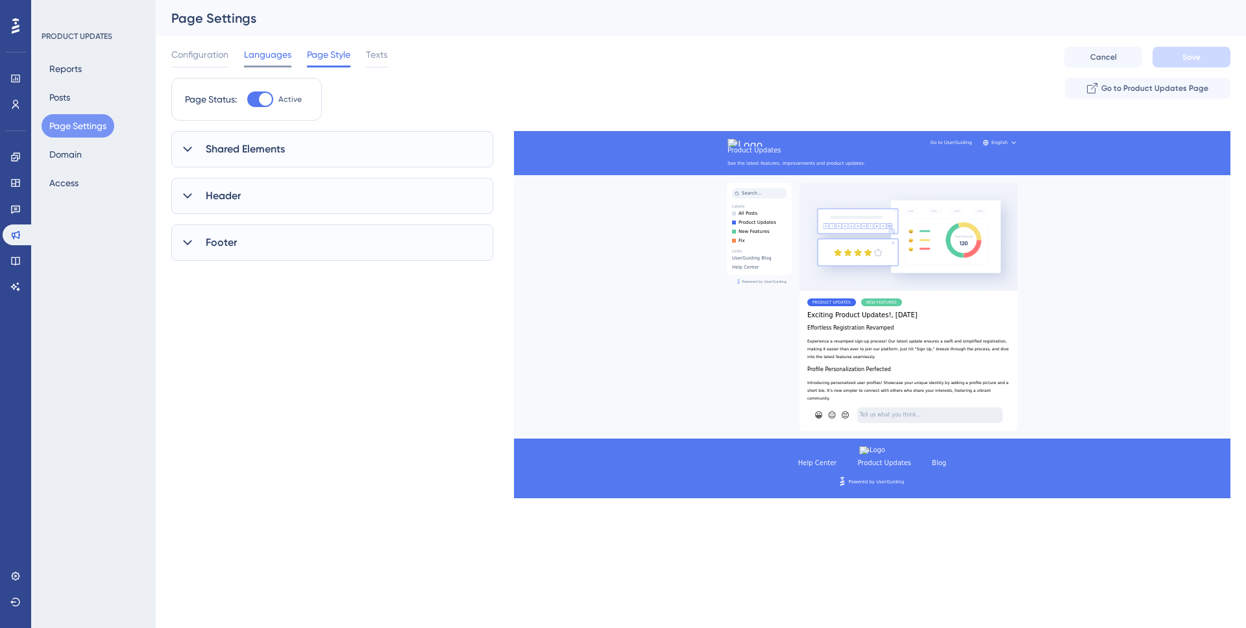
click at [267, 58] on span "Languages" at bounding box center [267, 55] width 47 height 16
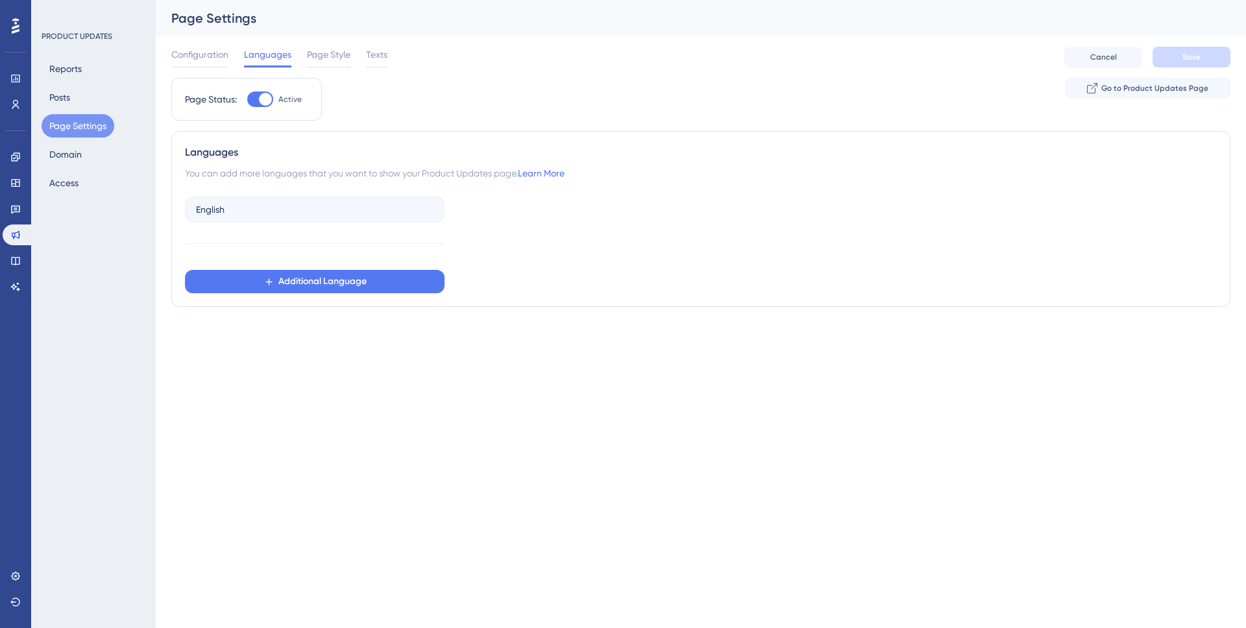
click at [256, 99] on div at bounding box center [260, 99] width 26 height 16
click at [247, 99] on input "Active" at bounding box center [247, 99] width 1 height 1
click at [1197, 56] on span "Save" at bounding box center [1191, 57] width 18 height 10
click at [263, 101] on div at bounding box center [260, 99] width 26 height 16
click at [247, 100] on input "Inactive" at bounding box center [247, 99] width 1 height 1
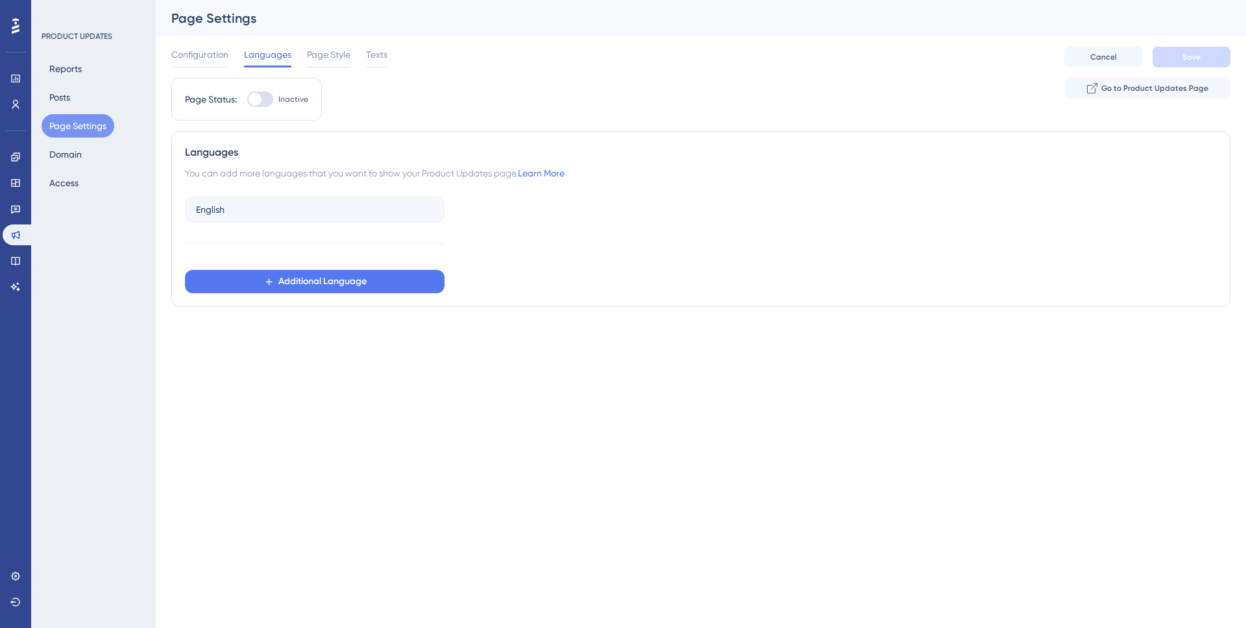
checkbox input "true"
click at [1207, 44] on div "Configuration Languages Page Style Texts Cancel Save" at bounding box center [700, 57] width 1059 height 42
click at [1198, 54] on span "Save" at bounding box center [1191, 57] width 18 height 10
click at [322, 60] on span "Page Style" at bounding box center [328, 55] width 43 height 16
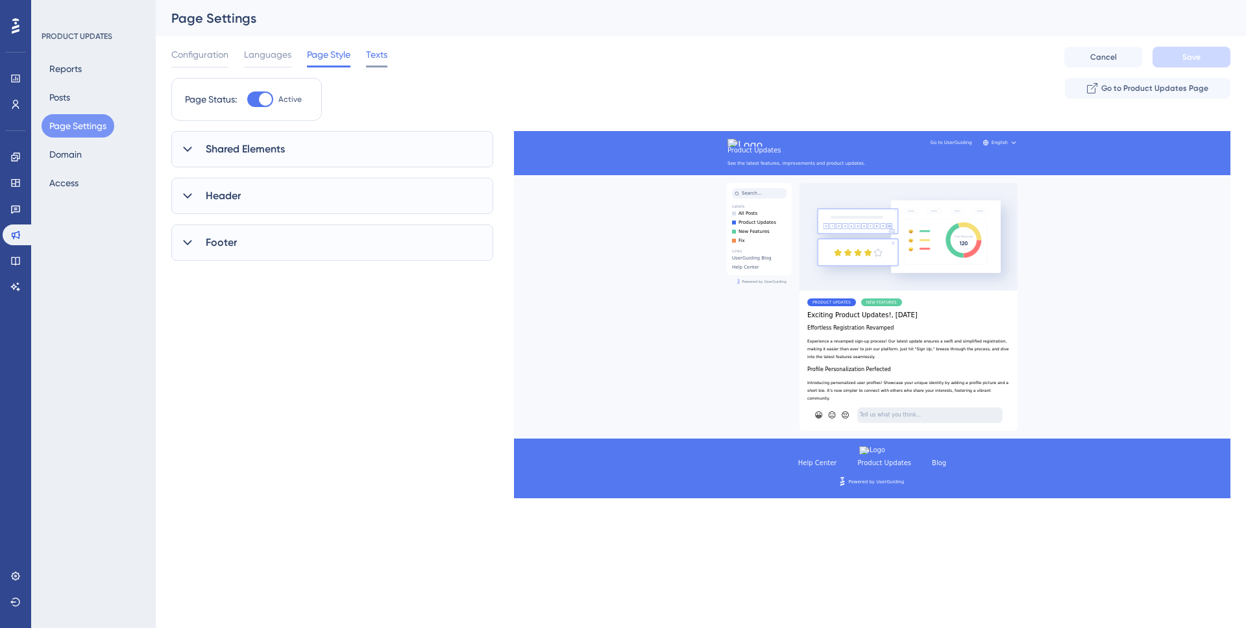
click at [373, 58] on span "Texts" at bounding box center [376, 55] width 21 height 16
click at [245, 214] on div "Header" at bounding box center [332, 206] width 322 height 36
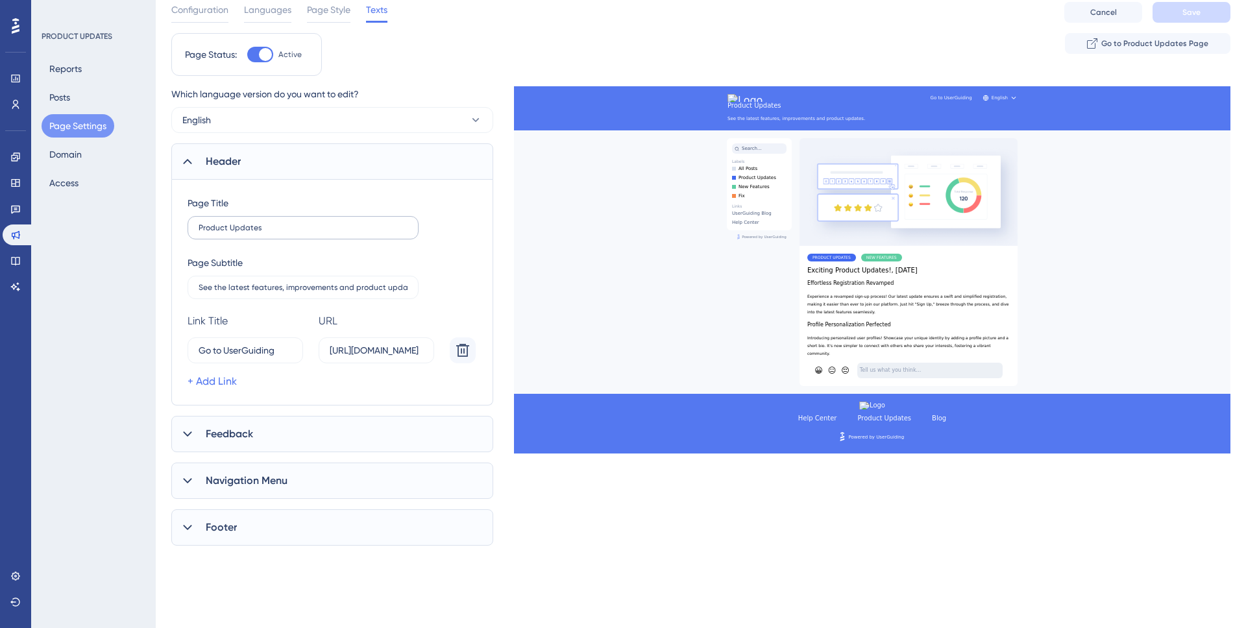
scroll to position [112, 0]
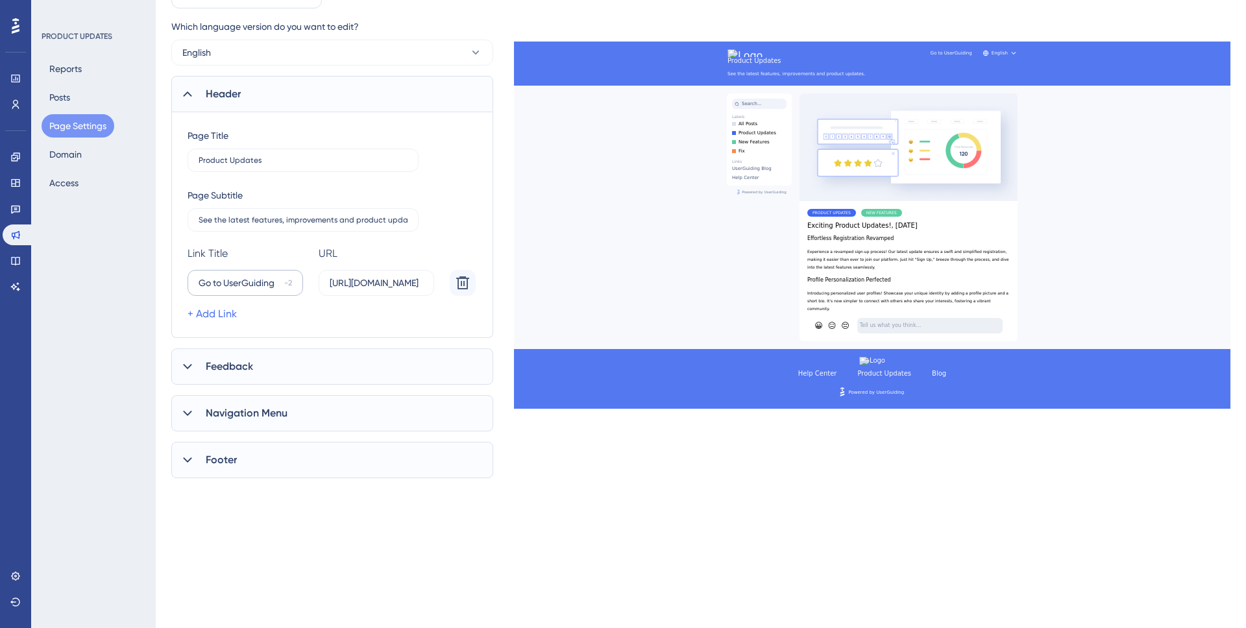
click at [256, 293] on label "Go to UserGuiding -2" at bounding box center [244, 283] width 115 height 26
click at [256, 290] on input "Go to UserGuiding" at bounding box center [239, 283] width 80 height 14
click at [254, 283] on input "Go to UserGuiding" at bounding box center [239, 283] width 80 height 14
drag, startPoint x: 234, startPoint y: 283, endPoint x: 210, endPoint y: 284, distance: 23.4
click at [210, 283] on input "Go to UserGuiding" at bounding box center [239, 283] width 80 height 14
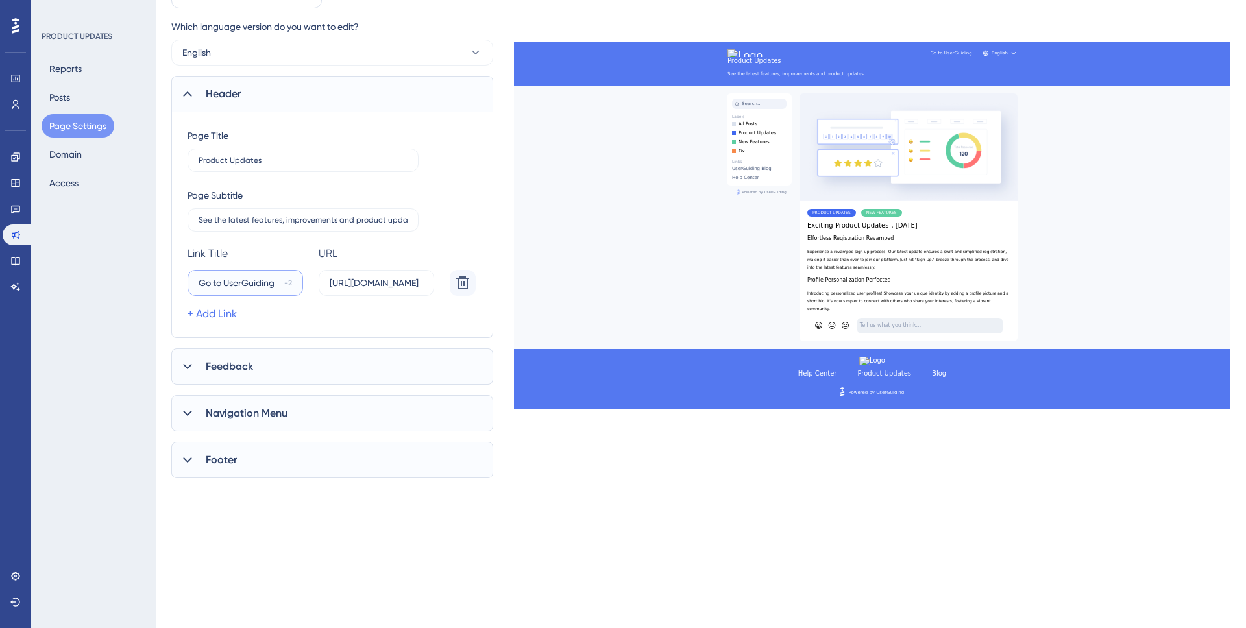
click at [221, 285] on input "Go to UserGuiding" at bounding box center [239, 283] width 80 height 14
type input "Go to UserGuiding"
click at [130, 277] on div "PRODUCT UPDATES Reports Posts Page Settings Domain Access" at bounding box center [93, 314] width 125 height 628
click at [358, 282] on input "https://userguiding.com/" at bounding box center [376, 283] width 93 height 14
click at [252, 283] on input "Go to UserGuiding" at bounding box center [239, 283] width 80 height 14
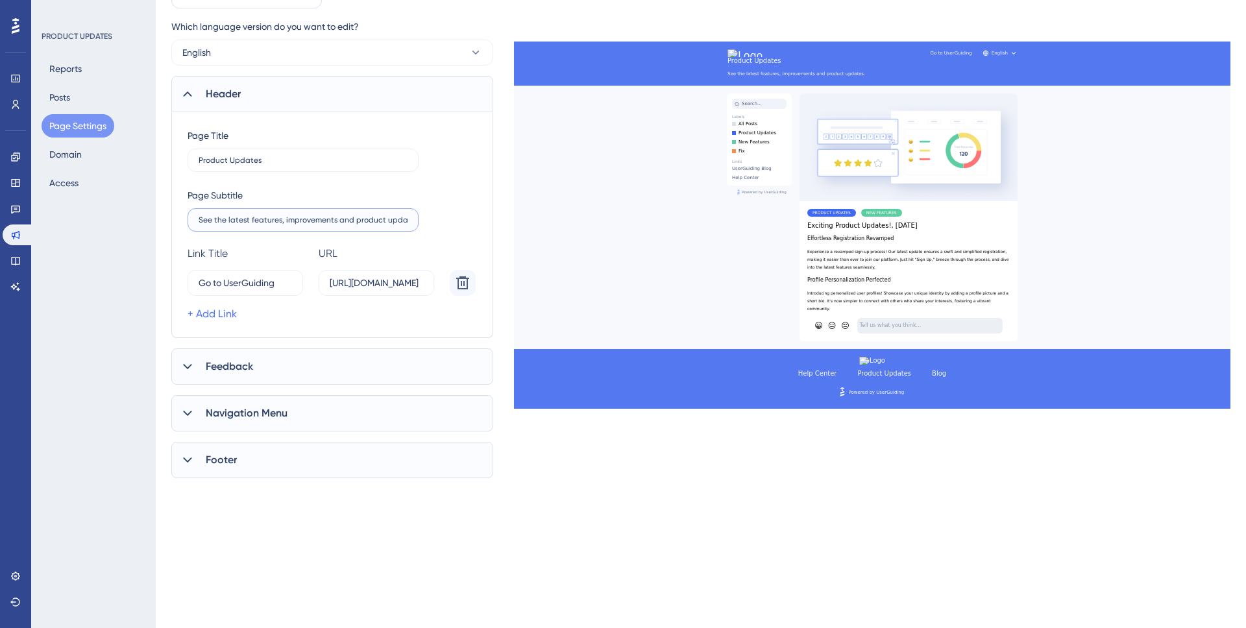
click at [274, 220] on input "See the latest features, improvements and product updates." at bounding box center [303, 219] width 209 height 9
click at [274, 171] on label "Product Updates" at bounding box center [302, 160] width 231 height 23
click at [274, 165] on input "Product Updates" at bounding box center [303, 160] width 209 height 9
drag, startPoint x: 260, startPoint y: 159, endPoint x: 182, endPoint y: 159, distance: 77.8
click at [182, 159] on div "Page Title Product Updates Page Subtitle See the latest features, improvements …" at bounding box center [332, 225] width 322 height 226
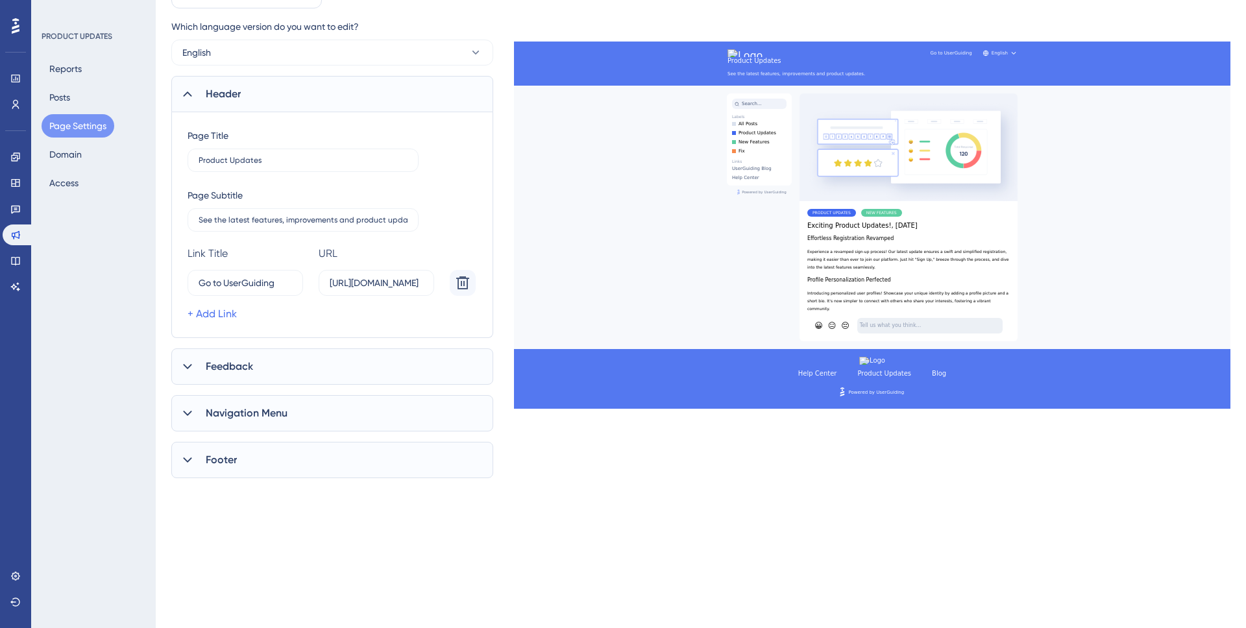
click at [149, 271] on div "PRODUCT UPDATES Reports Posts Page Settings Domain Access" at bounding box center [93, 314] width 125 height 628
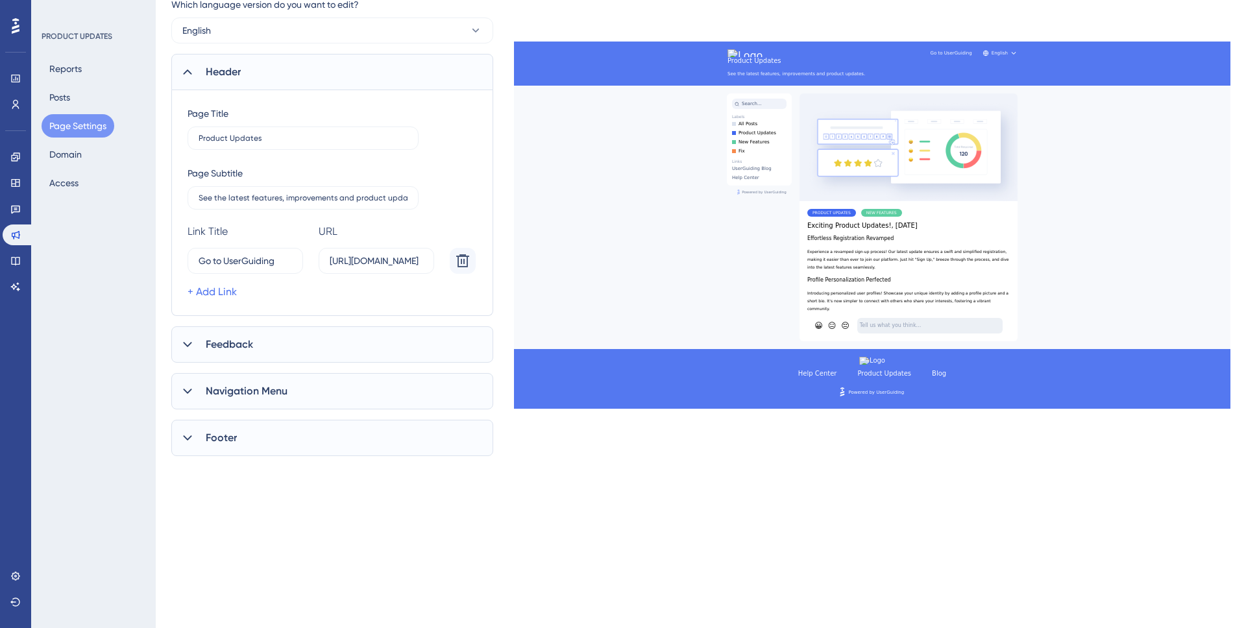
click at [184, 345] on icon at bounding box center [187, 344] width 13 height 13
click at [239, 392] on div "Feedback Input Placeholder" at bounding box center [245, 386] width 117 height 16
click at [230, 415] on input "Tell us what you think..." at bounding box center [303, 410] width 209 height 9
click at [246, 470] on input "Thank you!" at bounding box center [303, 470] width 209 height 9
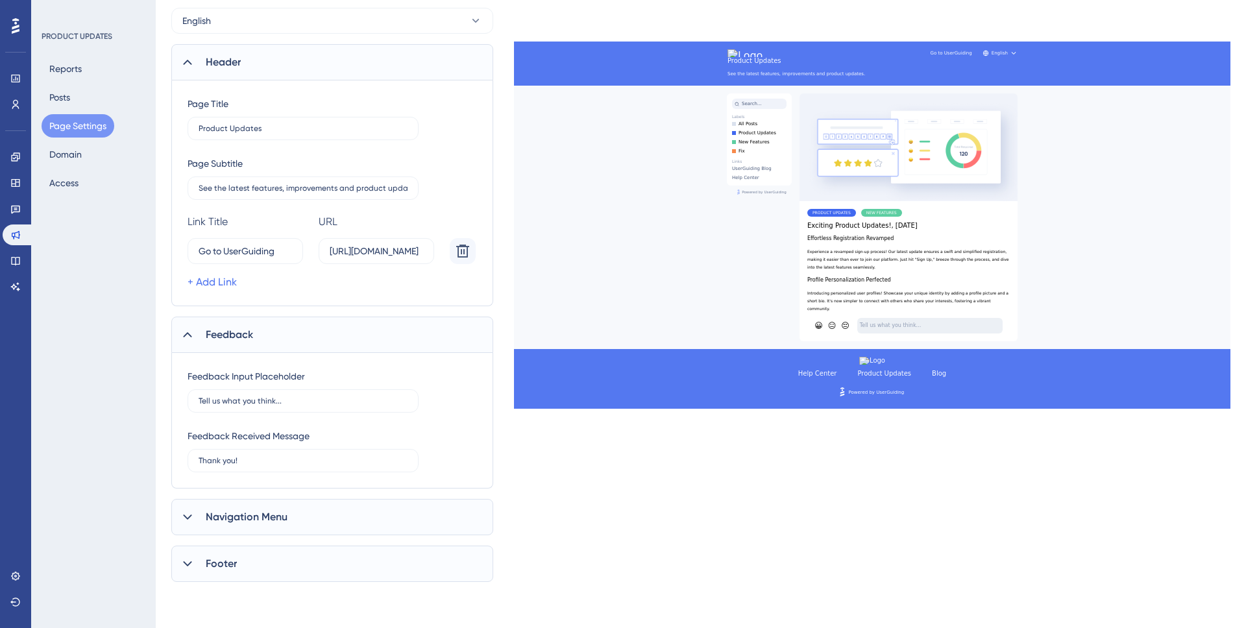
click at [230, 499] on div "Navigation Menu" at bounding box center [332, 517] width 322 height 36
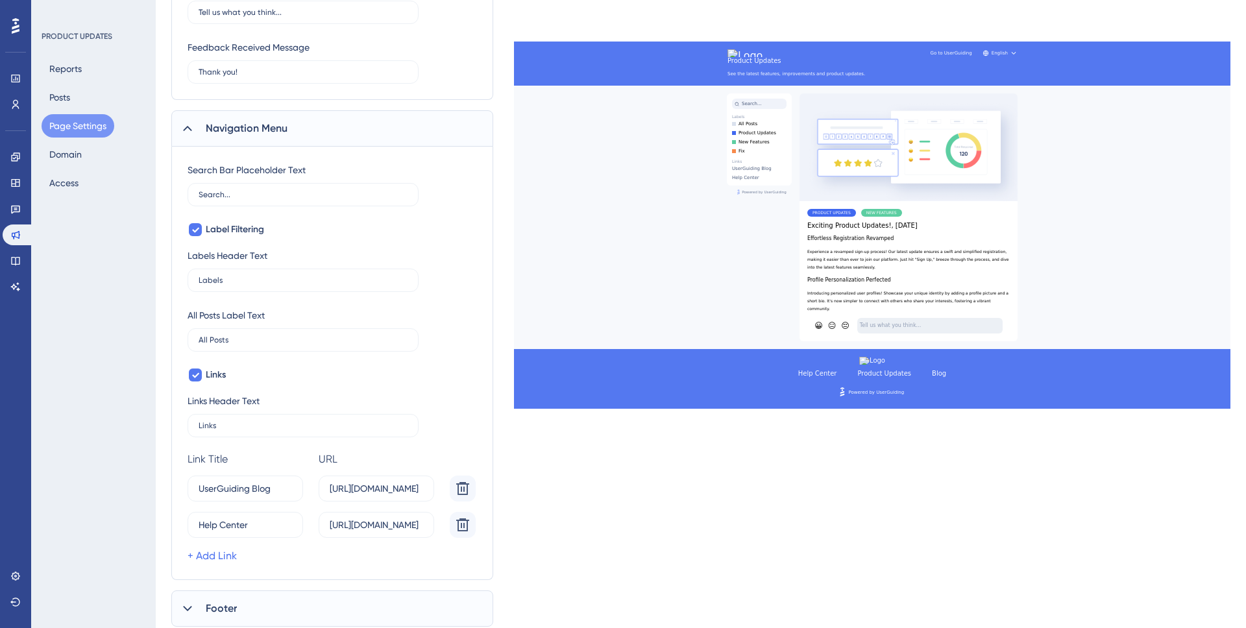
scroll to position [535, 0]
click at [255, 282] on input "Labels" at bounding box center [303, 278] width 209 height 9
click at [254, 336] on input "All Posts" at bounding box center [303, 337] width 209 height 9
click at [251, 417] on label "Links" at bounding box center [302, 423] width 231 height 23
click at [251, 419] on input "Links" at bounding box center [303, 423] width 209 height 9
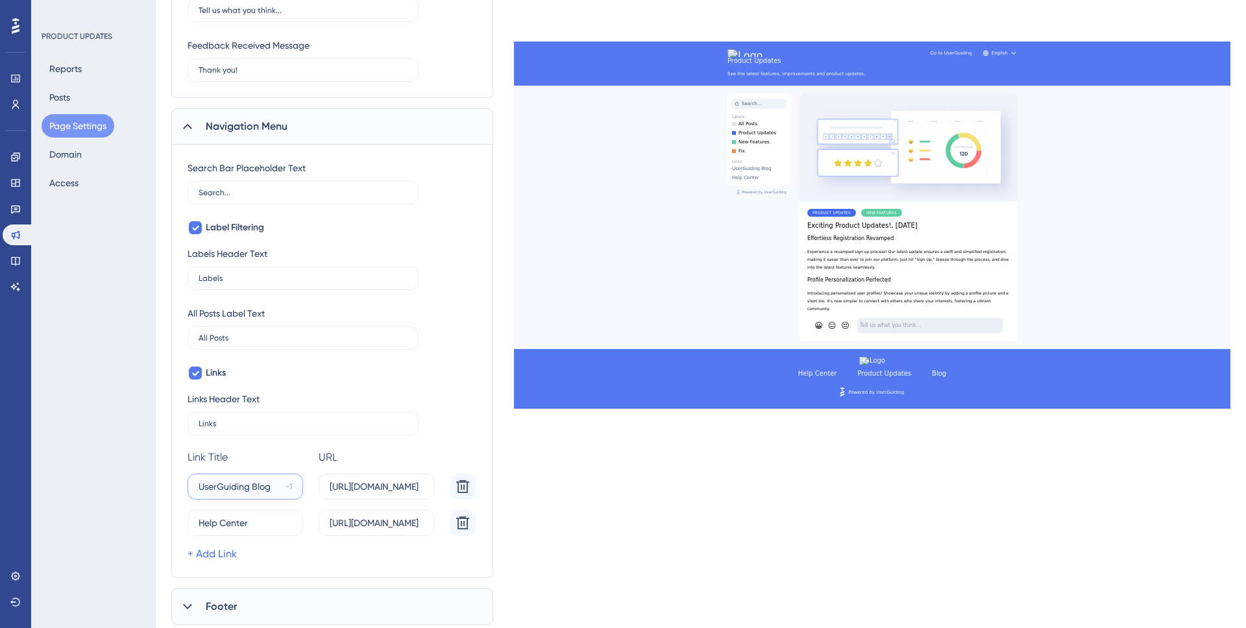
click at [267, 490] on input "UserGuiding Blog" at bounding box center [240, 486] width 82 height 14
click at [258, 520] on input "Help Center" at bounding box center [241, 523] width 84 height 14
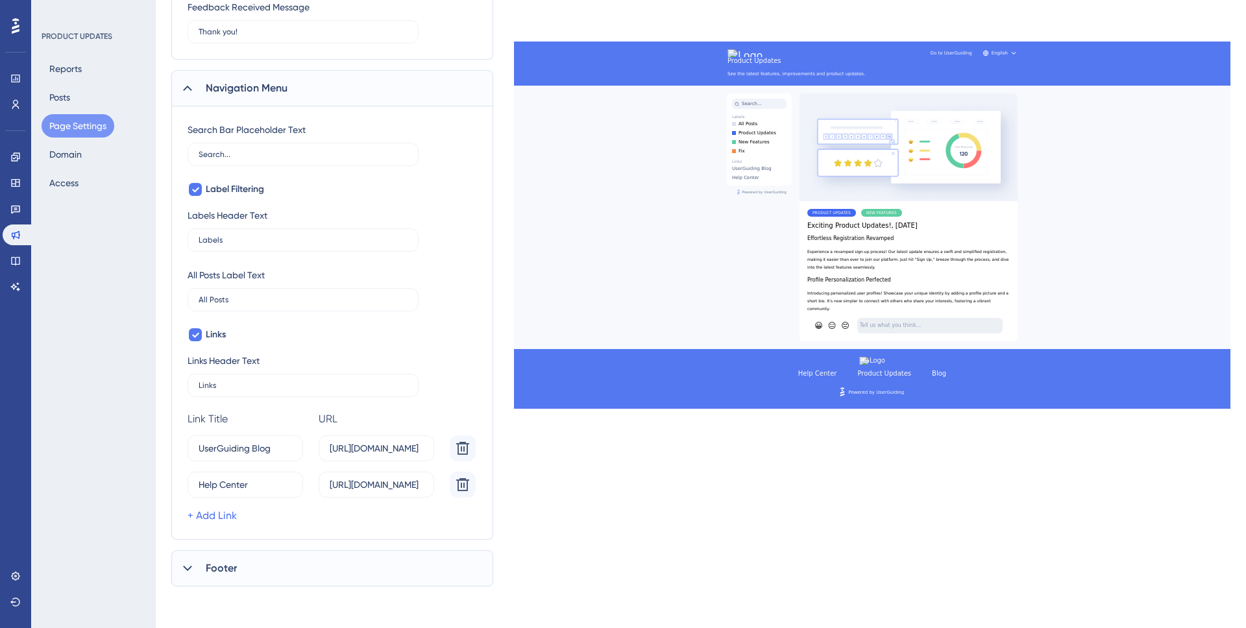
click at [241, 563] on div "Footer" at bounding box center [332, 568] width 322 height 36
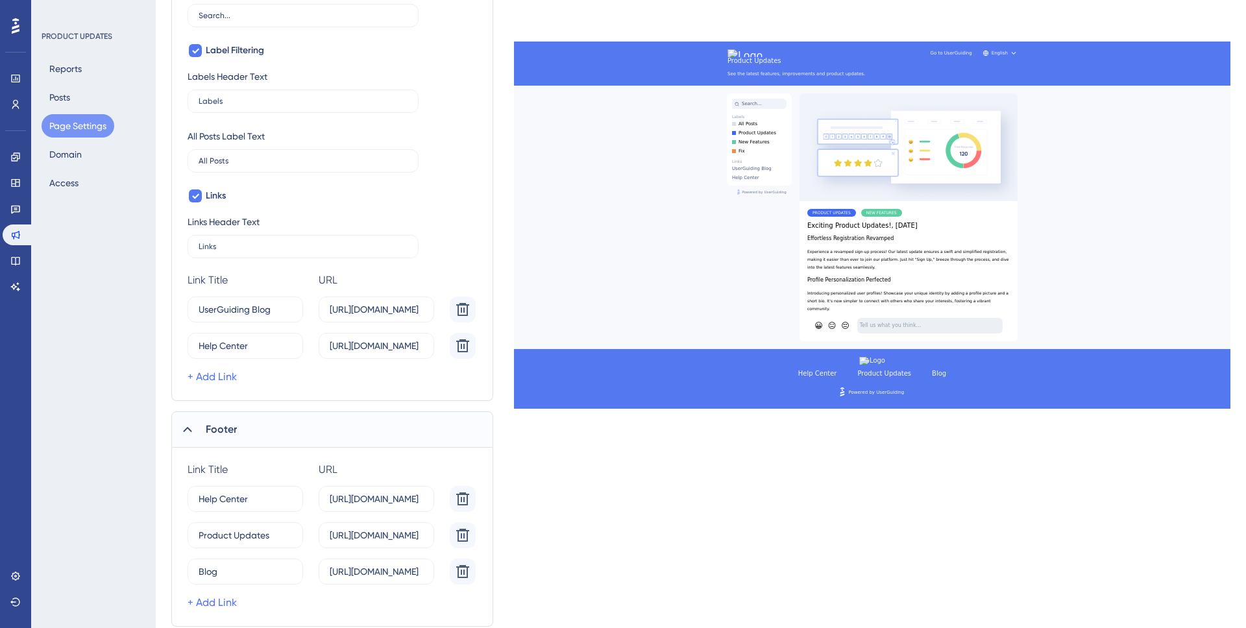
scroll to position [752, 0]
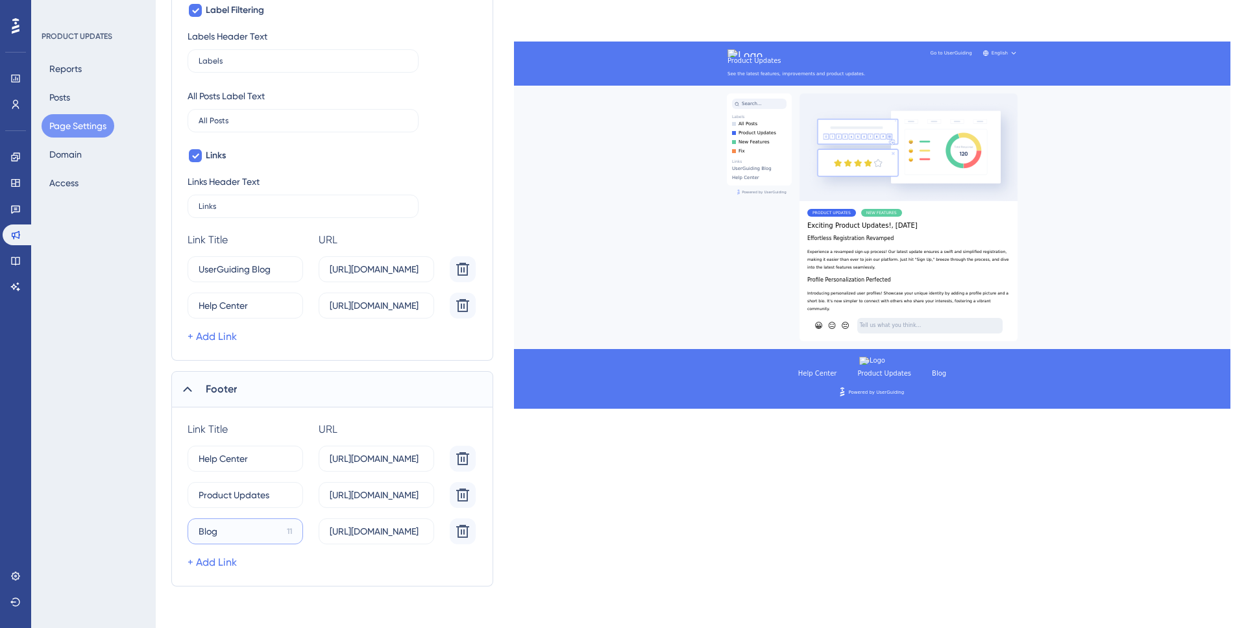
click at [255, 538] on input "Blog" at bounding box center [240, 531] width 83 height 14
click at [254, 500] on input "Product Updates" at bounding box center [240, 495] width 83 height 14
click at [240, 463] on input "Help Center" at bounding box center [241, 458] width 84 height 14
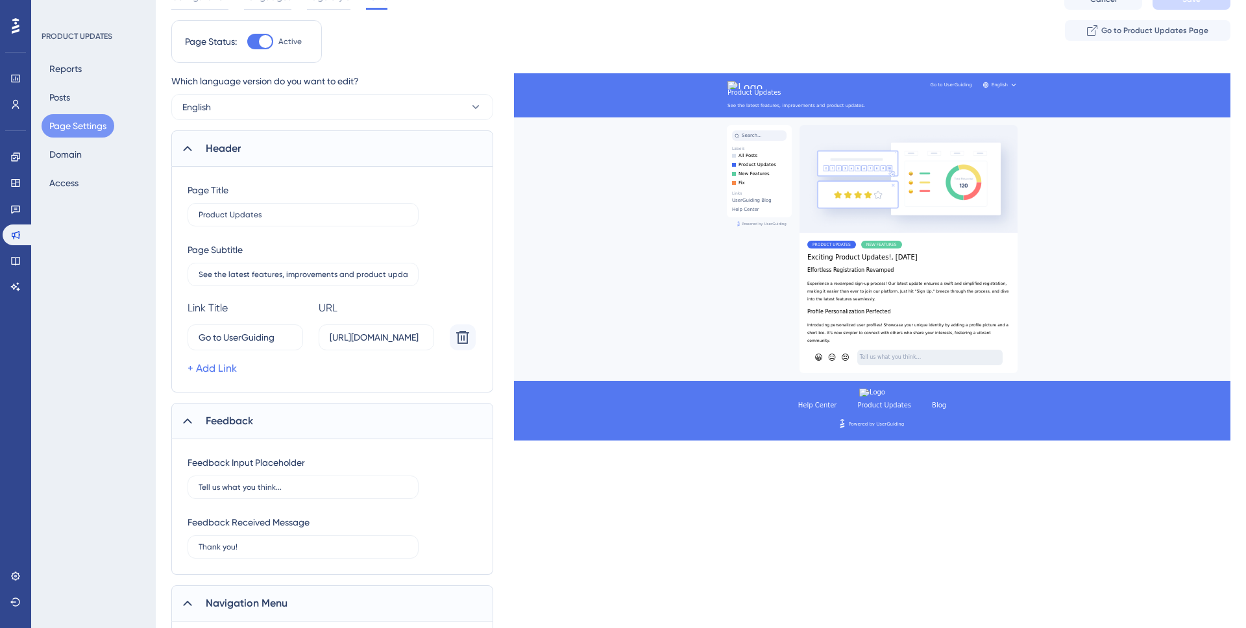
scroll to position [0, 0]
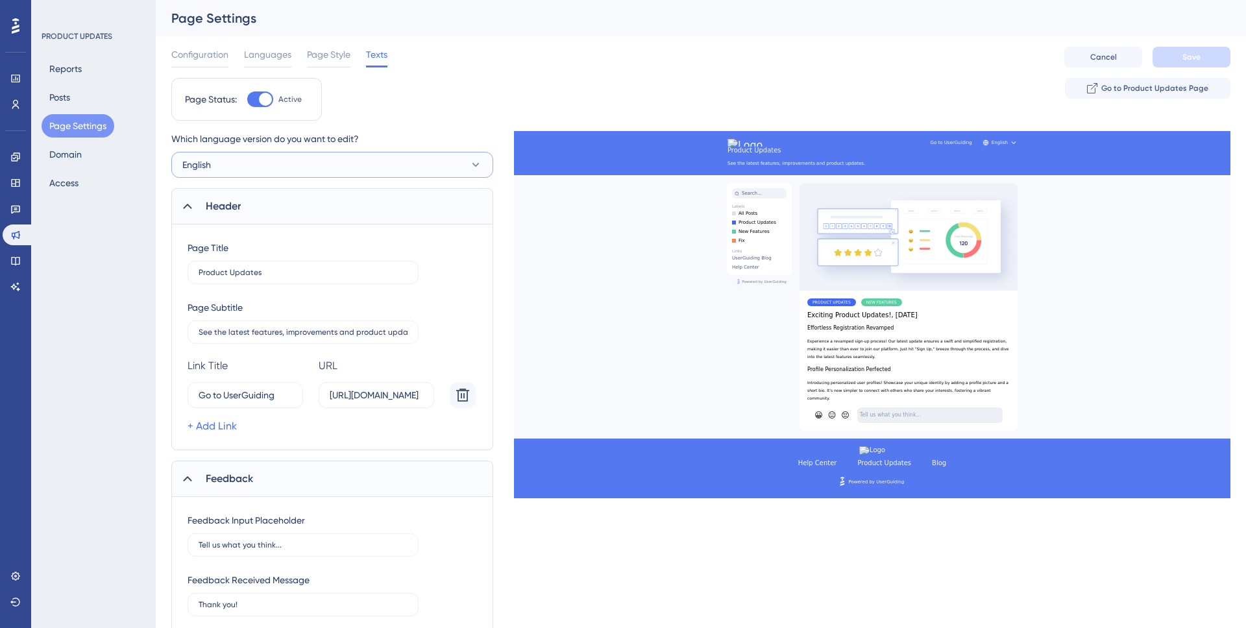
click at [239, 160] on button "English" at bounding box center [332, 165] width 322 height 26
click at [451, 97] on div "Page Status: Active Go to Product Updates Page" at bounding box center [700, 104] width 1059 height 53
click at [276, 268] on input "Product Updates" at bounding box center [303, 272] width 209 height 9
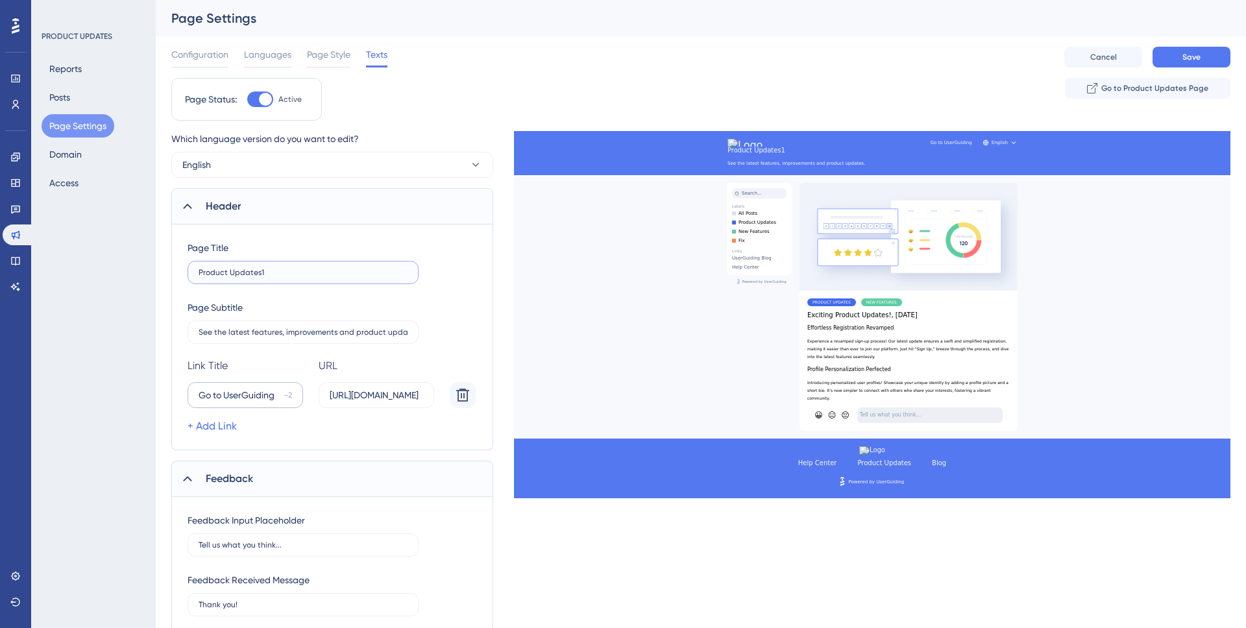
type input "Product Updates1"
click at [273, 393] on input "Go to UserGuiding" at bounding box center [239, 395] width 80 height 14
paste input "text"
type input "UserGuiding"
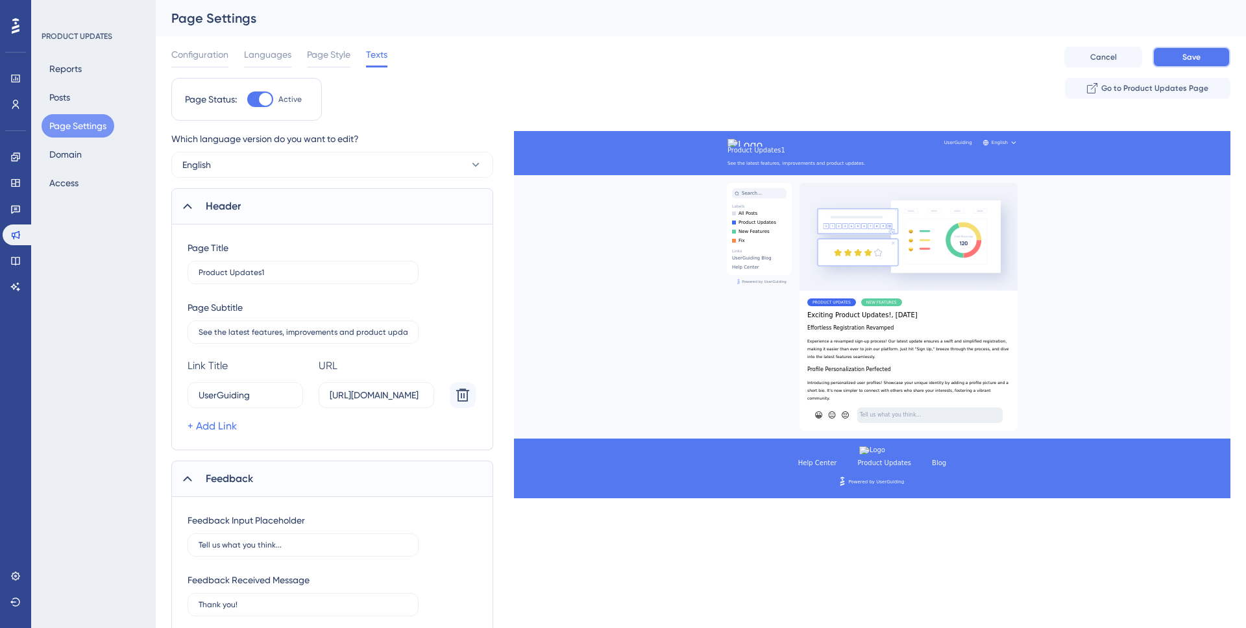
click at [1209, 54] on button "Save" at bounding box center [1191, 57] width 78 height 21
click at [260, 398] on input "UserGuiding" at bounding box center [241, 395] width 84 height 14
click at [285, 274] on input "Product Updates1" at bounding box center [303, 272] width 209 height 9
type input "Product Updates"
click at [1175, 62] on button "Save" at bounding box center [1191, 57] width 78 height 21
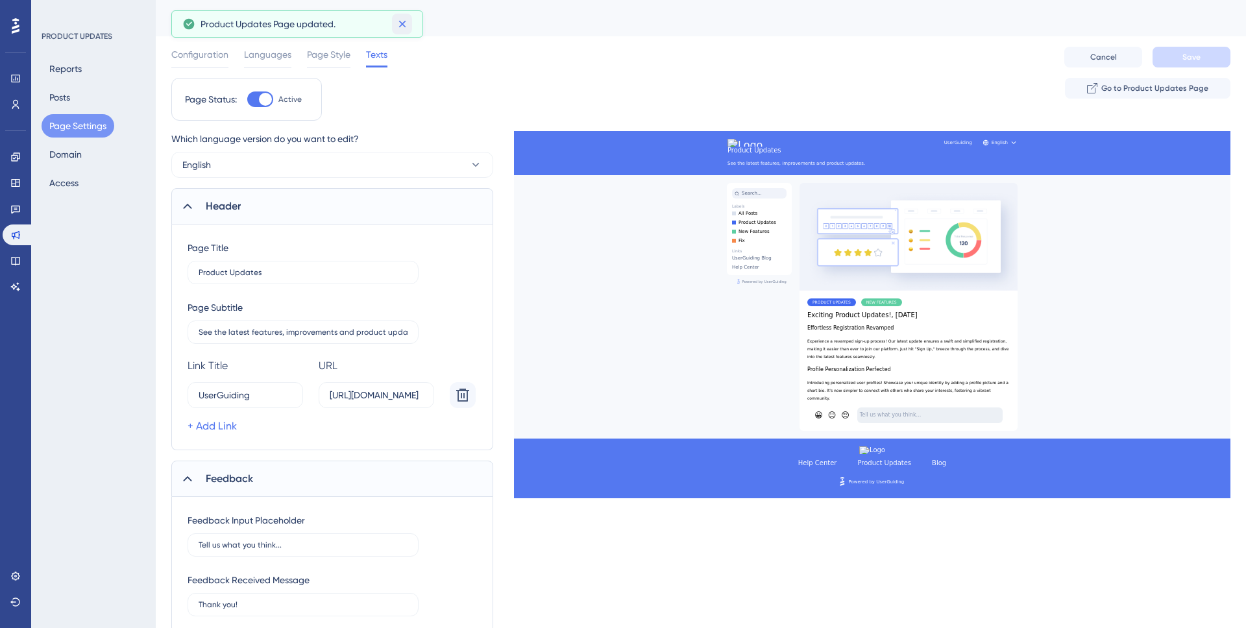
click at [403, 25] on icon at bounding box center [401, 24] width 7 height 7
click at [496, 30] on div "Page Settings" at bounding box center [701, 18] width 1090 height 36
click at [481, 22] on div "Page Settings" at bounding box center [684, 18] width 1026 height 18
click at [215, 393] on input "UserGuiding" at bounding box center [241, 395] width 84 height 14
type input "User Guiding"
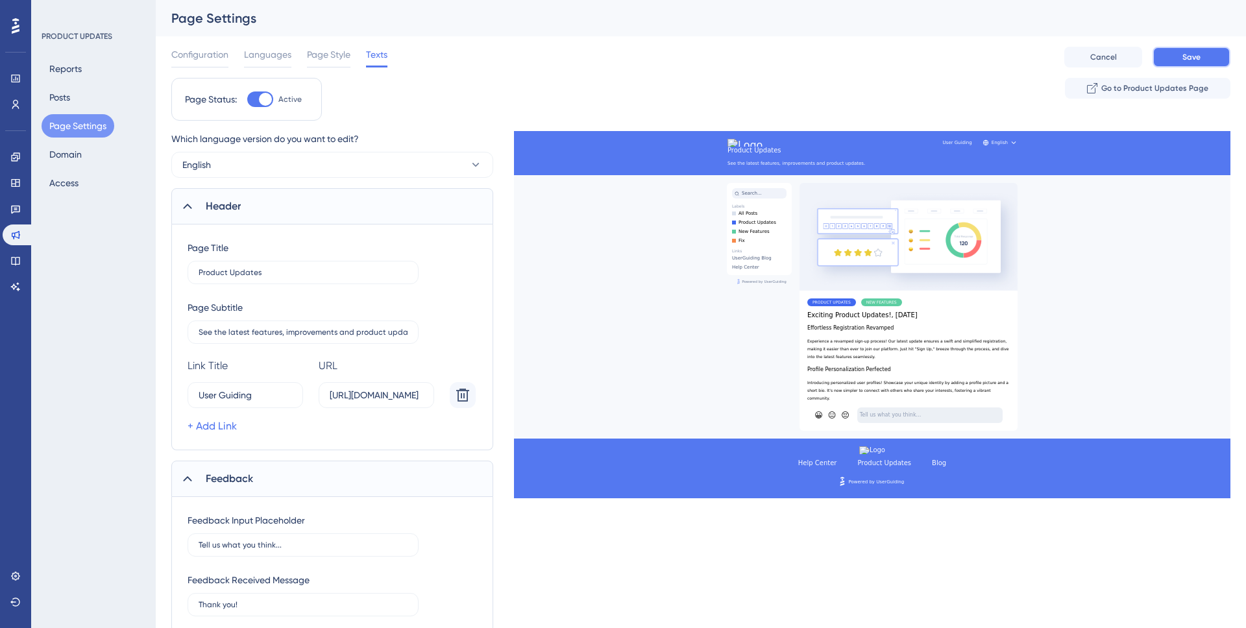
click at [1203, 57] on button "Save" at bounding box center [1191, 57] width 78 height 21
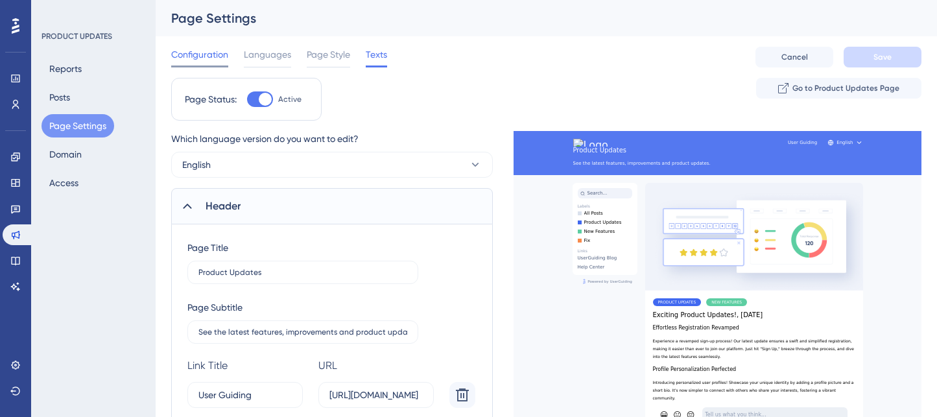
click at [209, 49] on span "Configuration" at bounding box center [199, 55] width 57 height 16
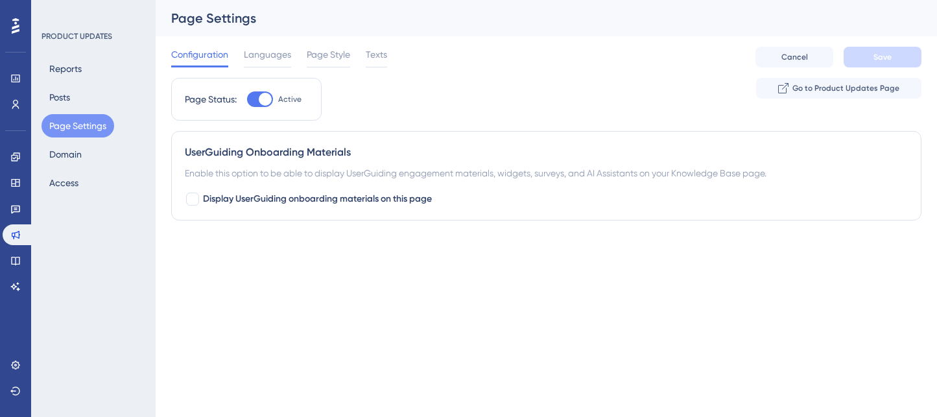
click at [378, 45] on div "Configuration Languages Page Style Texts Cancel Save" at bounding box center [546, 57] width 751 height 42
click at [378, 47] on span "Texts" at bounding box center [376, 55] width 21 height 16
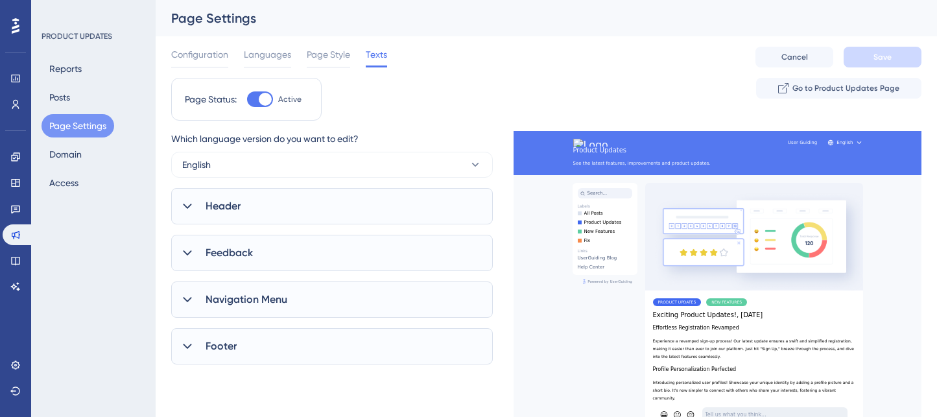
click at [257, 103] on div at bounding box center [260, 99] width 26 height 16
click at [247, 100] on input "Active" at bounding box center [247, 99] width 1 height 1
click at [892, 57] on button "Save" at bounding box center [883, 57] width 78 height 21
click at [272, 101] on div at bounding box center [260, 99] width 26 height 16
click at [247, 100] on input "Inactive" at bounding box center [247, 99] width 1 height 1
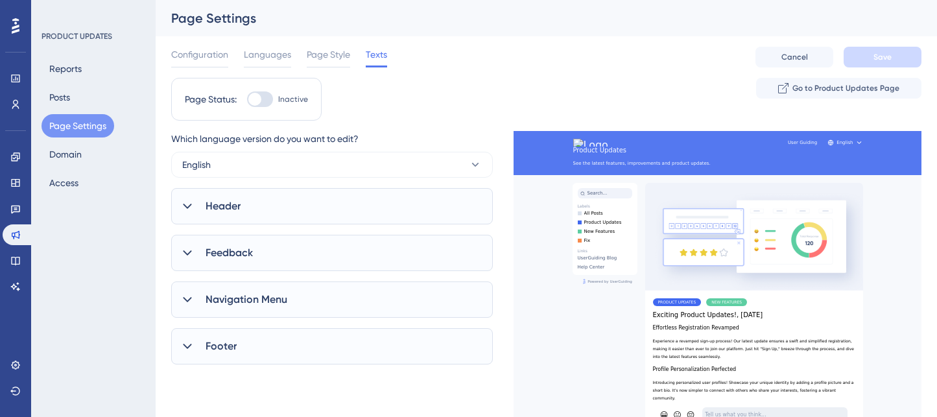
checkbox input "true"
click at [878, 52] on span "Save" at bounding box center [883, 57] width 18 height 10
click at [245, 221] on div "Header" at bounding box center [332, 206] width 322 height 36
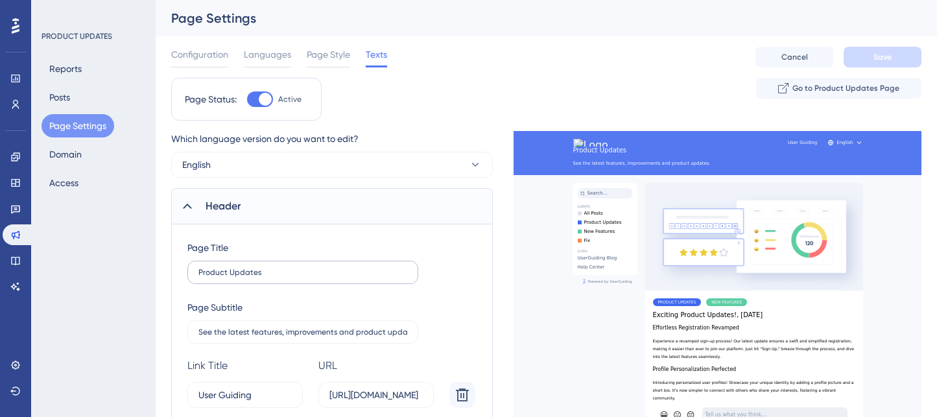
click at [238, 266] on label "Product Updates" at bounding box center [302, 272] width 231 height 23
click at [238, 268] on input "Product Updates" at bounding box center [303, 272] width 209 height 9
click at [272, 210] on div "Header" at bounding box center [332, 206] width 322 height 36
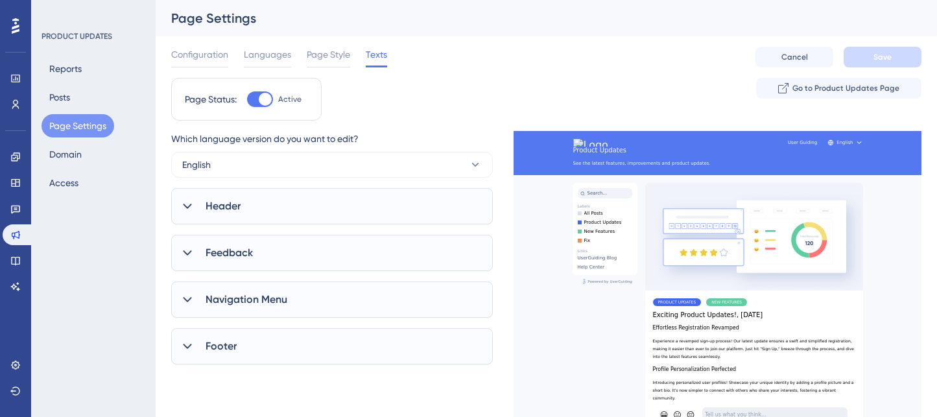
click at [244, 275] on div "Which language version do you want to edit? English Header Page Title Product U…" at bounding box center [332, 260] width 322 height 259
click at [244, 264] on div "Feedback" at bounding box center [332, 253] width 322 height 36
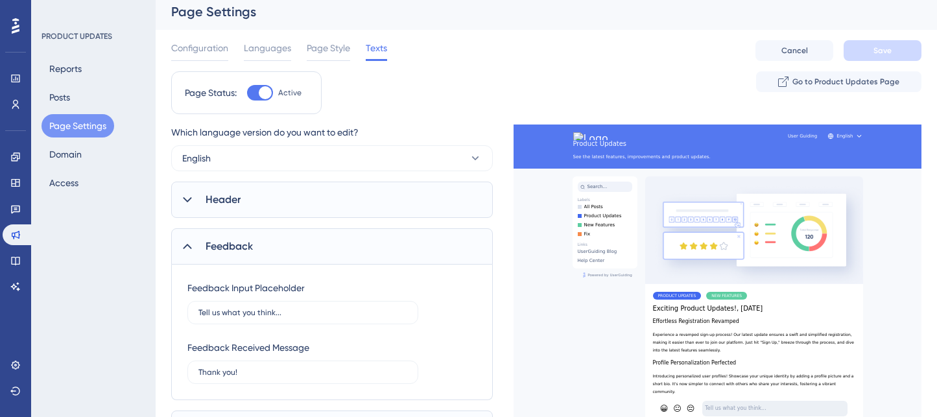
scroll to position [12, 0]
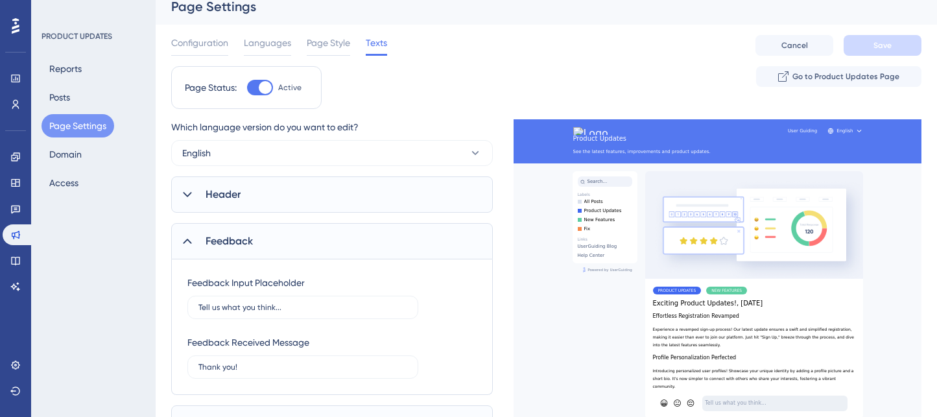
click at [241, 255] on div "Feedback" at bounding box center [332, 241] width 322 height 36
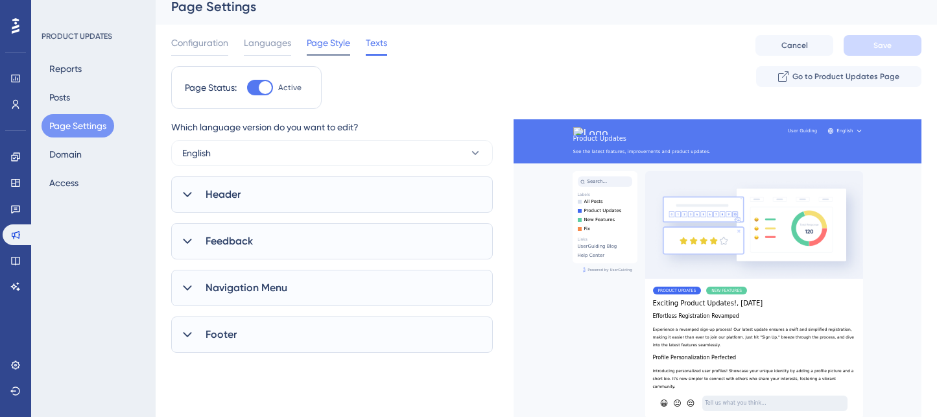
click at [324, 55] on div at bounding box center [328, 55] width 43 height 2
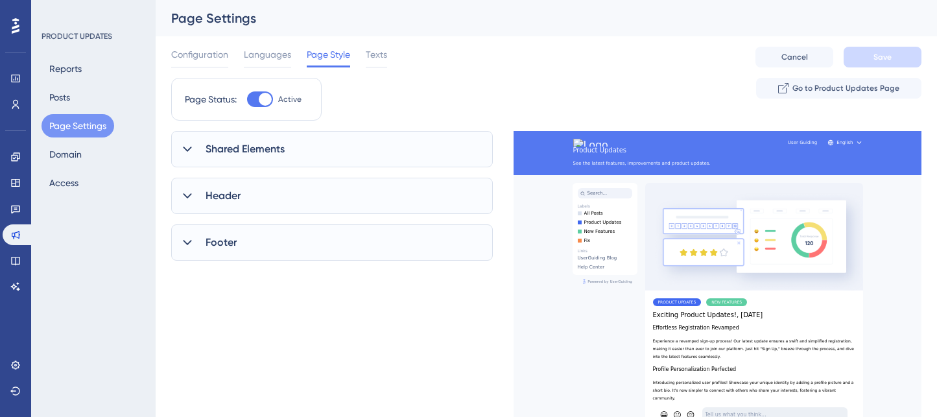
click at [259, 148] on span "Shared Elements" at bounding box center [245, 149] width 79 height 16
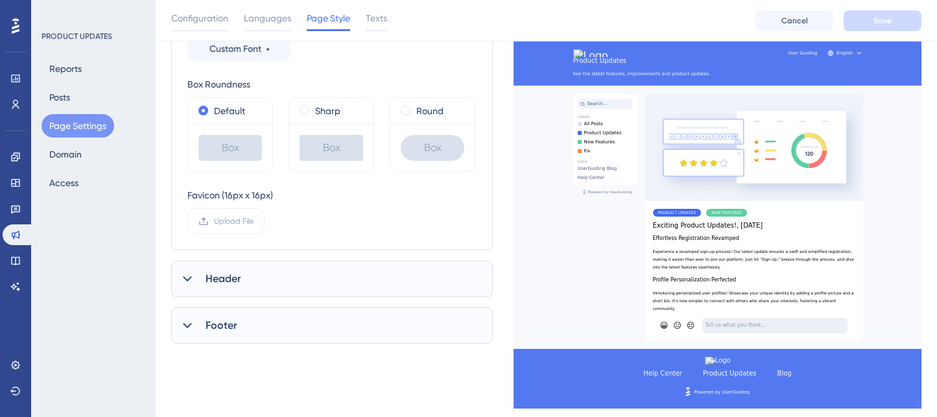
click at [284, 287] on div "Header" at bounding box center [332, 279] width 322 height 36
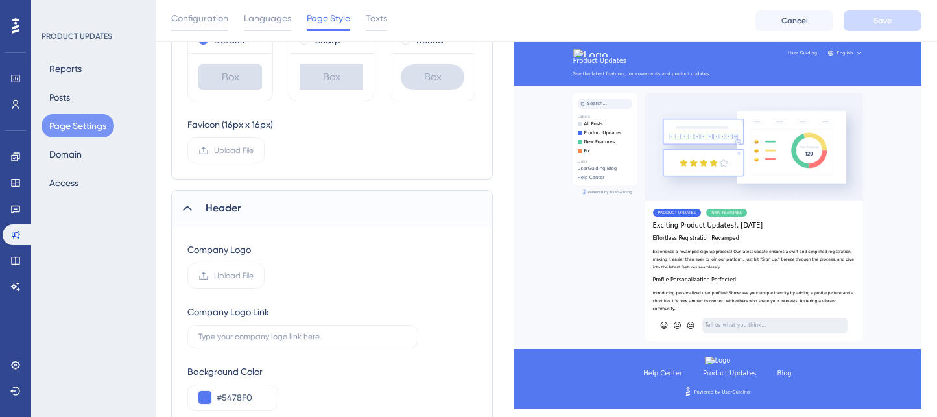
scroll to position [480, 0]
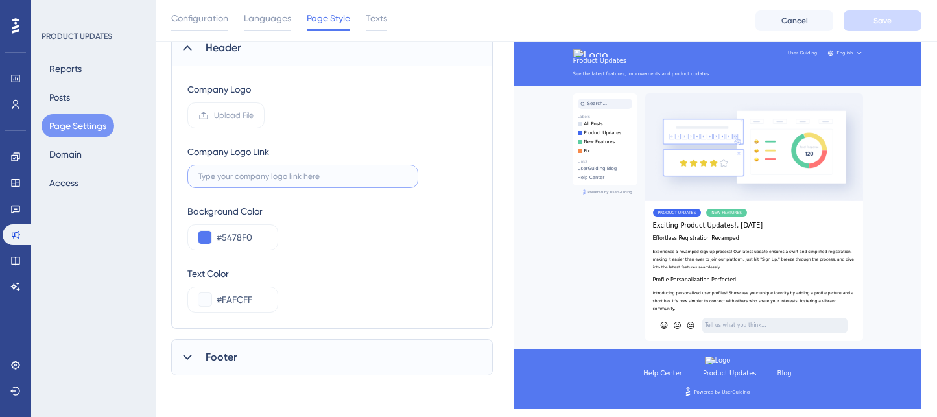
click at [272, 173] on input "text" at bounding box center [303, 176] width 209 height 9
click at [235, 350] on span "Footer" at bounding box center [221, 358] width 31 height 16
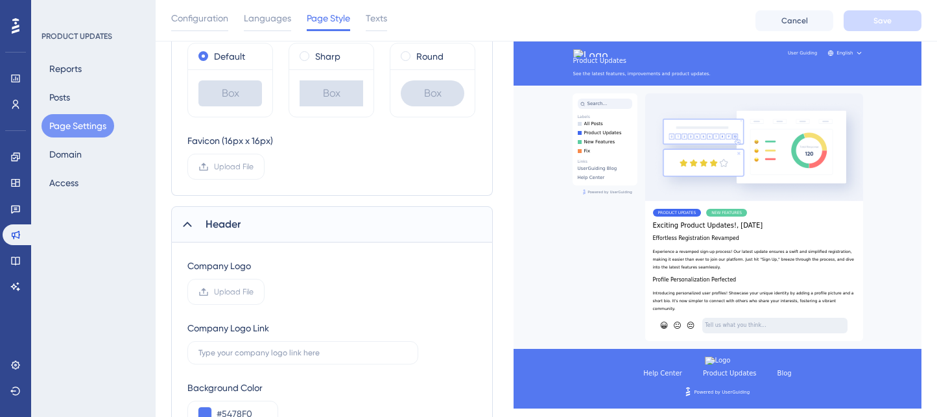
scroll to position [310, 0]
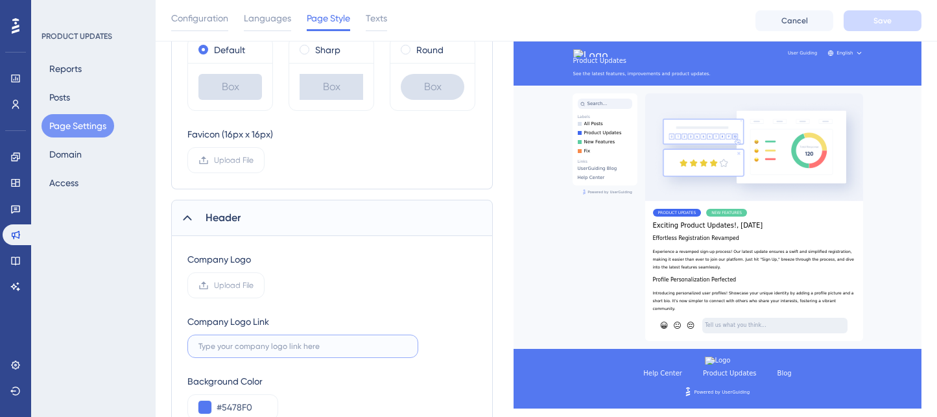
click at [254, 349] on input "text" at bounding box center [303, 346] width 209 height 9
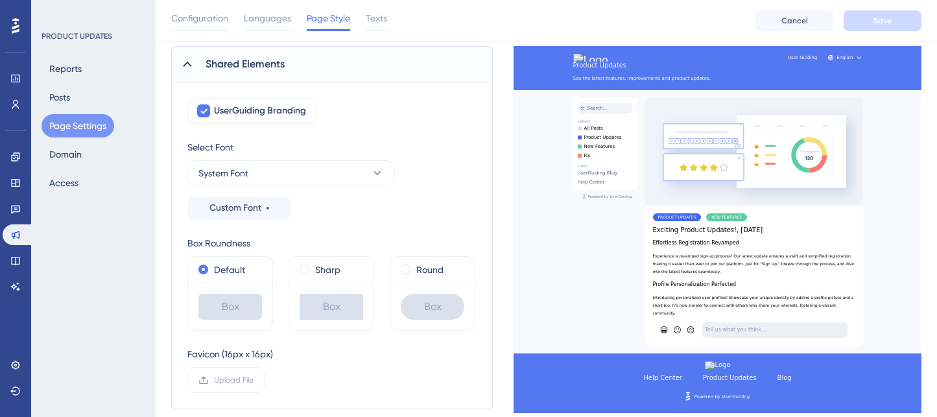
scroll to position [0, 0]
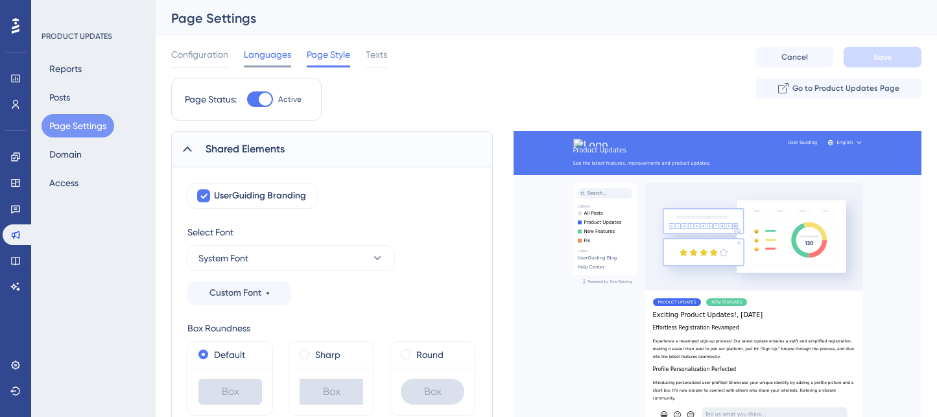
click at [285, 59] on span "Languages" at bounding box center [267, 55] width 47 height 16
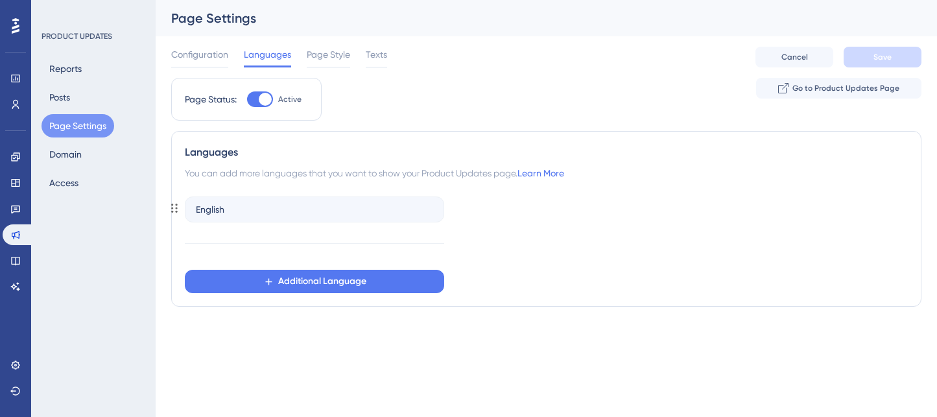
click at [254, 210] on div "English" at bounding box center [314, 210] width 259 height 26
click at [216, 62] on div "Configuration" at bounding box center [199, 57] width 57 height 21
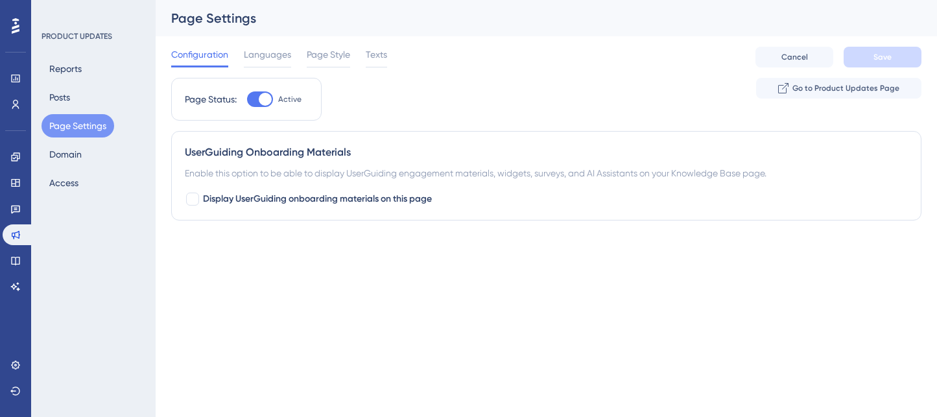
click at [382, 45] on div "Configuration Languages Page Style Texts Cancel Save" at bounding box center [546, 57] width 751 height 42
click at [374, 53] on span "Texts" at bounding box center [376, 55] width 21 height 16
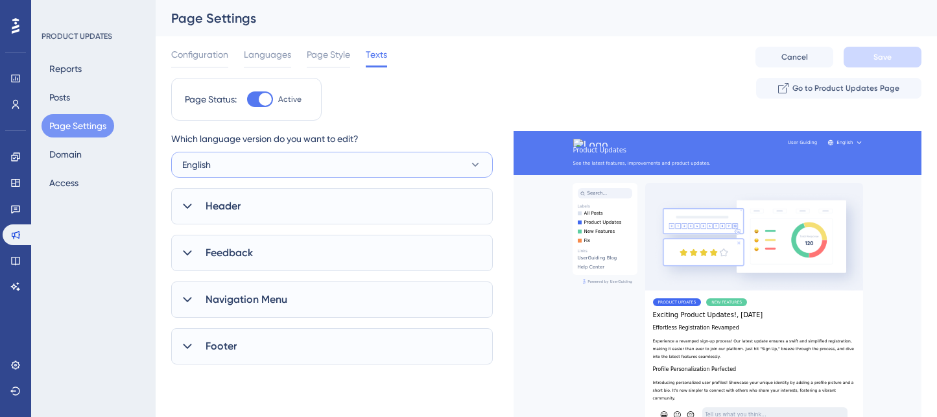
click at [318, 168] on button "English" at bounding box center [332, 165] width 322 height 26
click at [498, 41] on div "Configuration Languages Page Style Texts Cancel Save" at bounding box center [546, 57] width 751 height 42
click at [304, 204] on div "Header" at bounding box center [332, 206] width 322 height 36
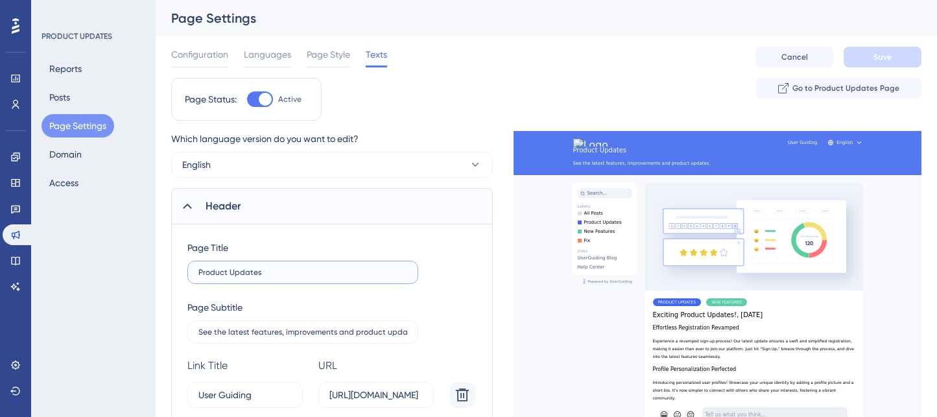
click at [256, 272] on input "Product Updates" at bounding box center [303, 272] width 209 height 9
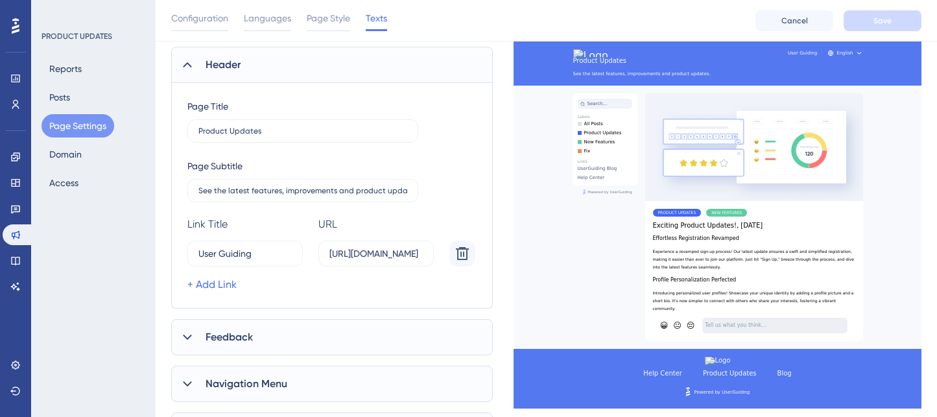
click at [291, 338] on div "Feedback" at bounding box center [332, 337] width 322 height 36
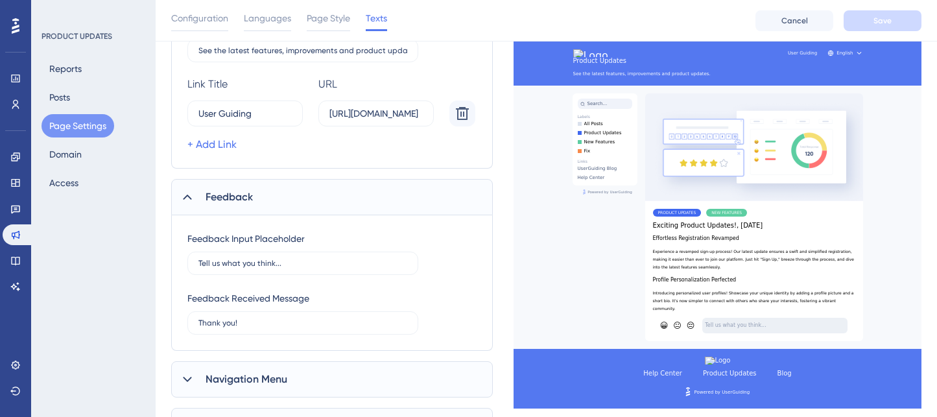
scroll to position [298, 0]
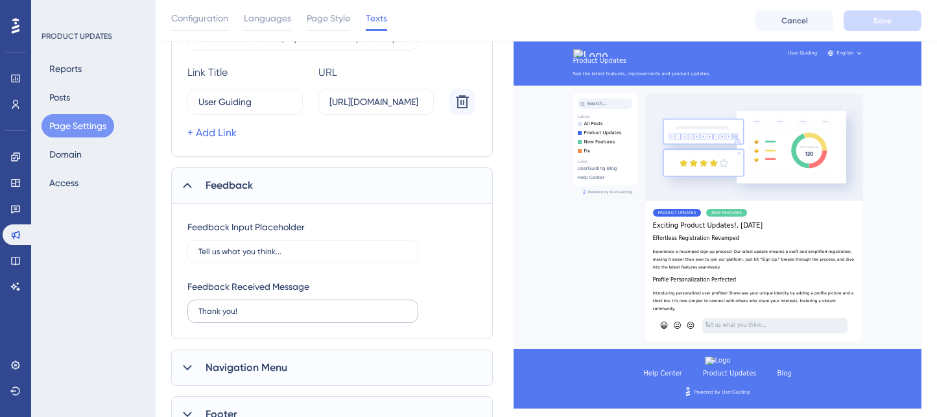
click at [271, 316] on label "Thank you!" at bounding box center [302, 311] width 231 height 23
click at [271, 316] on input "Thank you!" at bounding box center [303, 311] width 209 height 9
click at [283, 259] on label "Tell us what you think..." at bounding box center [302, 251] width 231 height 23
click at [283, 256] on input "Tell us what you think..." at bounding box center [303, 251] width 209 height 9
click at [271, 355] on div "Navigation Menu" at bounding box center [332, 368] width 322 height 36
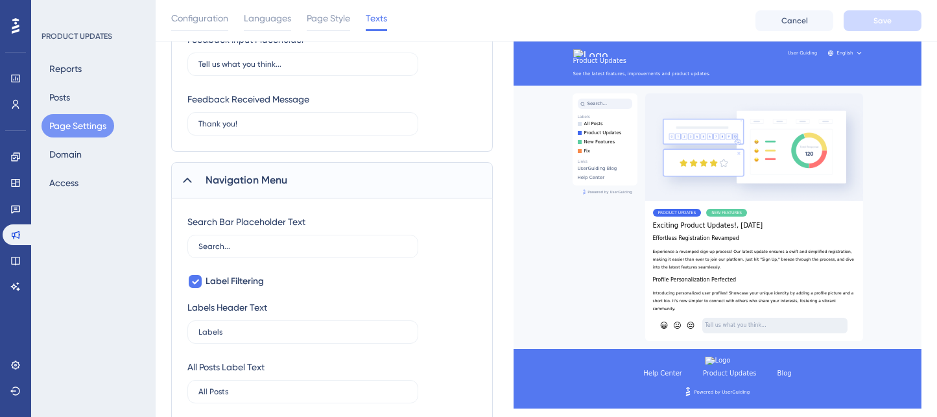
scroll to position [501, 0]
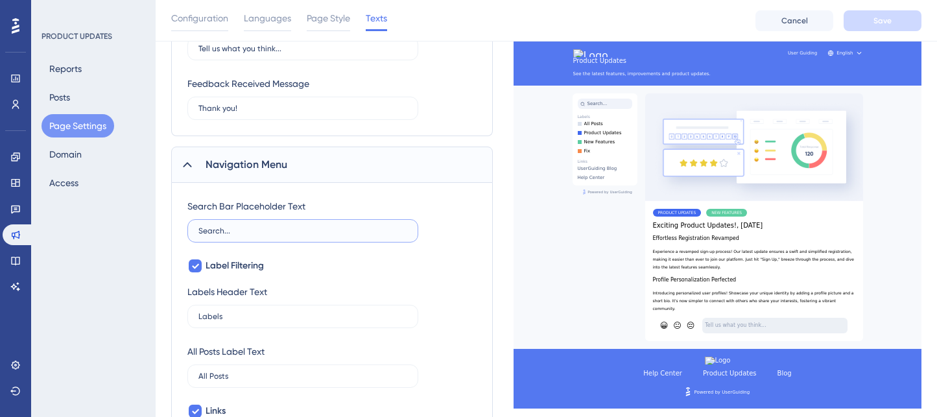
click at [267, 226] on input "Search..." at bounding box center [303, 230] width 209 height 9
drag, startPoint x: 261, startPoint y: 235, endPoint x: 183, endPoint y: 233, distance: 78.5
click at [182, 234] on div "Search Bar Placeholder Text Search... Label Filtering Labels Header Text Labels…" at bounding box center [332, 399] width 322 height 433
click at [232, 325] on label "Labels" at bounding box center [302, 316] width 231 height 23
click at [232, 321] on input "Labels" at bounding box center [303, 316] width 209 height 9
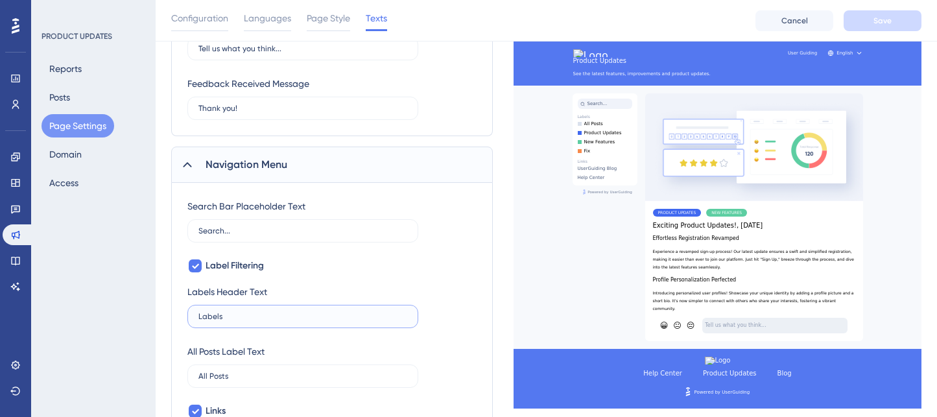
drag, startPoint x: 235, startPoint y: 317, endPoint x: 164, endPoint y: 317, distance: 70.7
click at [165, 317] on div "Performance Users Engagement Widgets Feedback Product Updates Knowledge Base AI…" at bounding box center [547, 91] width 782 height 1185
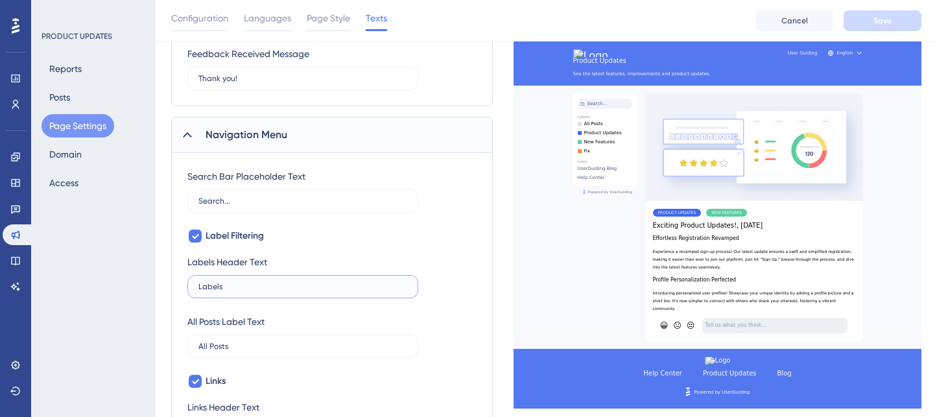
scroll to position [588, 0]
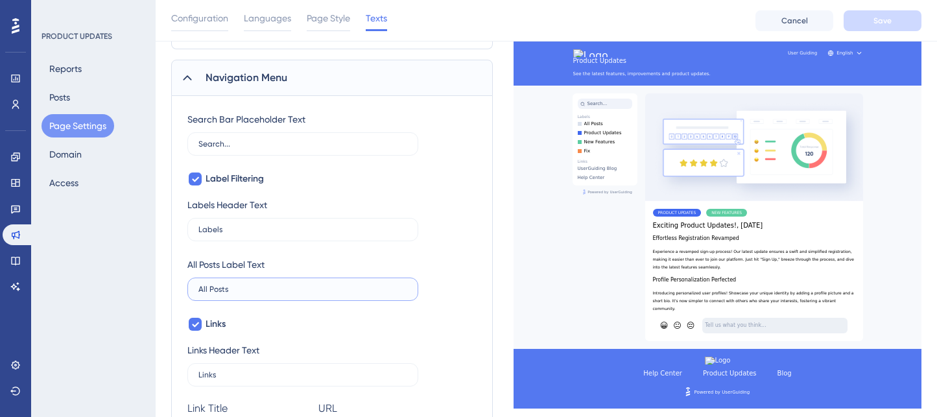
drag, startPoint x: 252, startPoint y: 293, endPoint x: 86, endPoint y: 285, distance: 166.9
click at [156, 285] on div "Performance Users Engagement Widgets Feedback Product Updates Knowledge Base AI…" at bounding box center [547, 4] width 782 height 1185
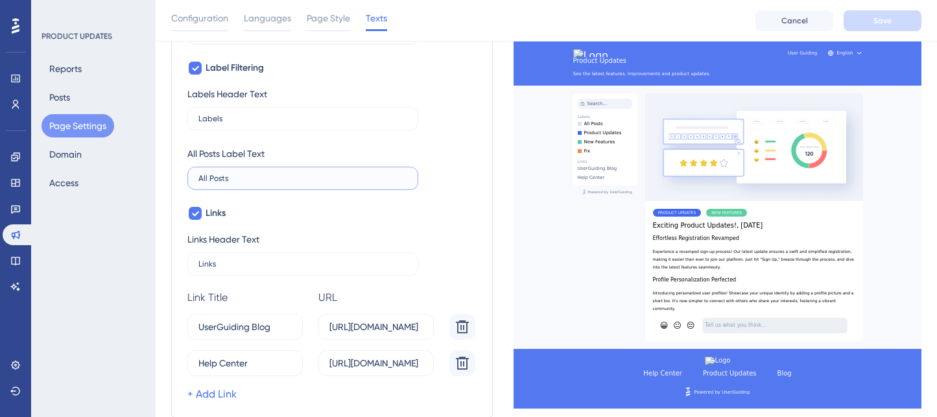
scroll to position [741, 0]
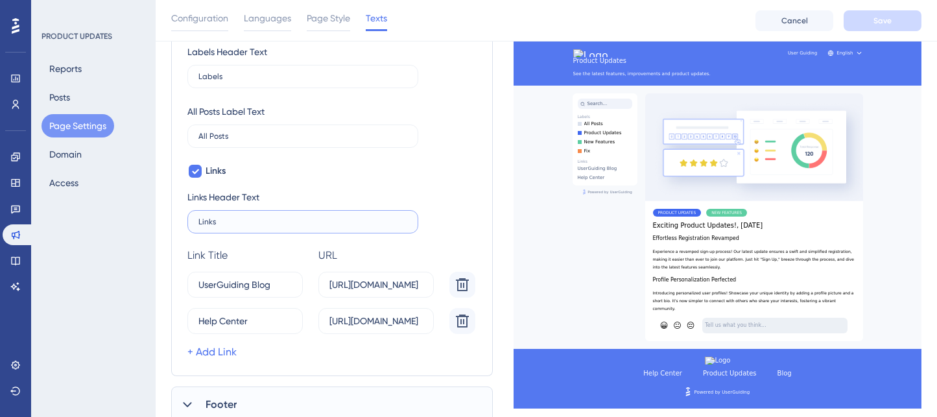
drag, startPoint x: 228, startPoint y: 223, endPoint x: 132, endPoint y: 223, distance: 96.0
click at [273, 287] on input "UserGuiding Blog" at bounding box center [240, 285] width 82 height 14
click at [155, 295] on div "PRODUCT UPDATES Reports Posts Page Settings Domain Access" at bounding box center [93, 208] width 125 height 417
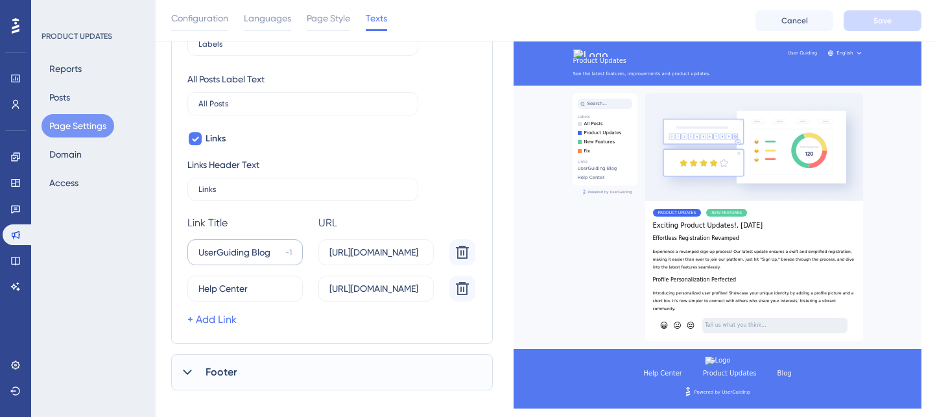
scroll to position [778, 0]
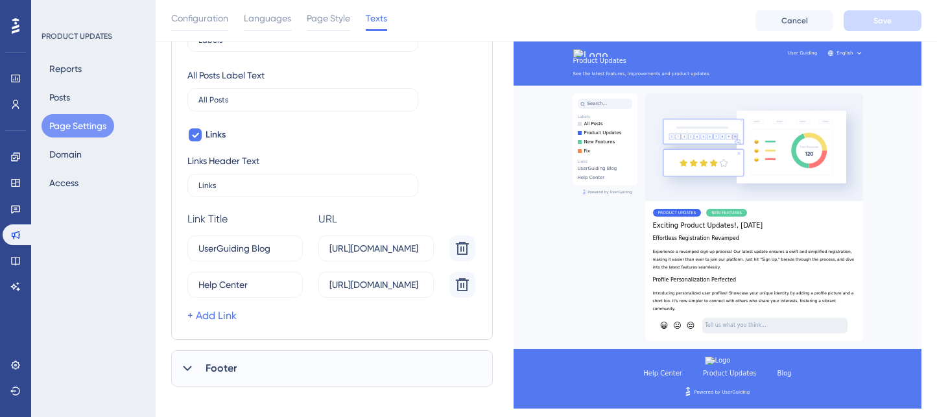
click at [227, 361] on span "Footer" at bounding box center [221, 369] width 31 height 16
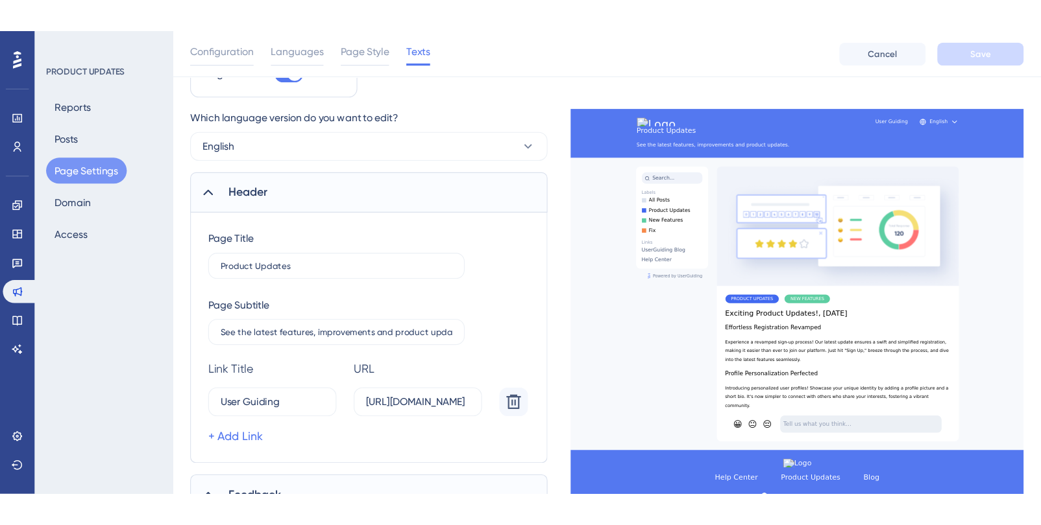
scroll to position [0, 0]
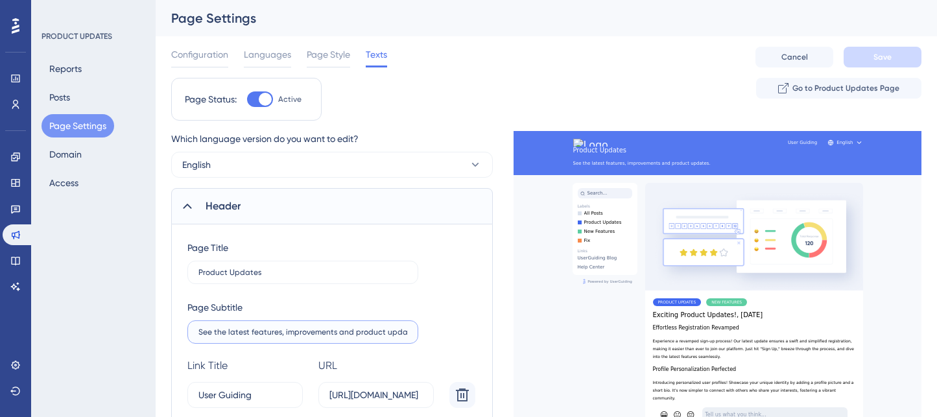
click at [267, 330] on input "See the latest features, improvements and product updates." at bounding box center [303, 332] width 209 height 9
click at [272, 261] on label "Product Updates" at bounding box center [302, 272] width 231 height 23
click at [272, 268] on input "Product Updates" at bounding box center [303, 272] width 209 height 9
click at [269, 277] on label "Product Updates" at bounding box center [302, 272] width 231 height 23
click at [269, 277] on input "Product Updates" at bounding box center [303, 272] width 209 height 9
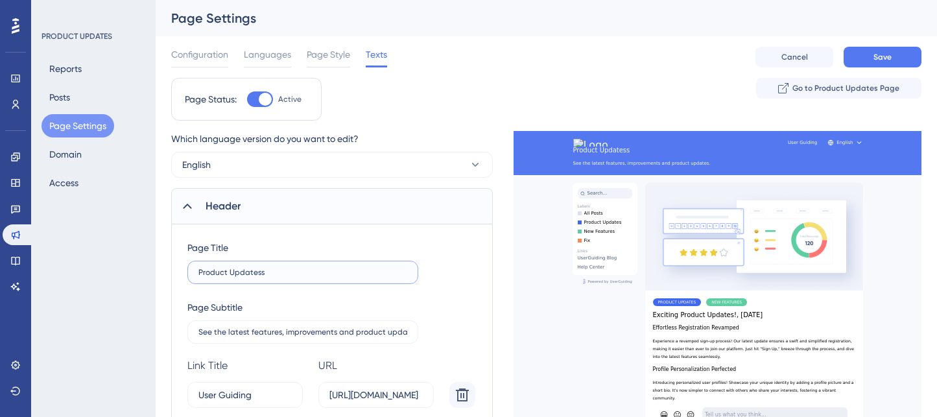
type input "Product Updates"
click at [477, 78] on div "Page Status: Active Go to Product Updates Page" at bounding box center [546, 104] width 751 height 53
